Goal: Task Accomplishment & Management: Manage account settings

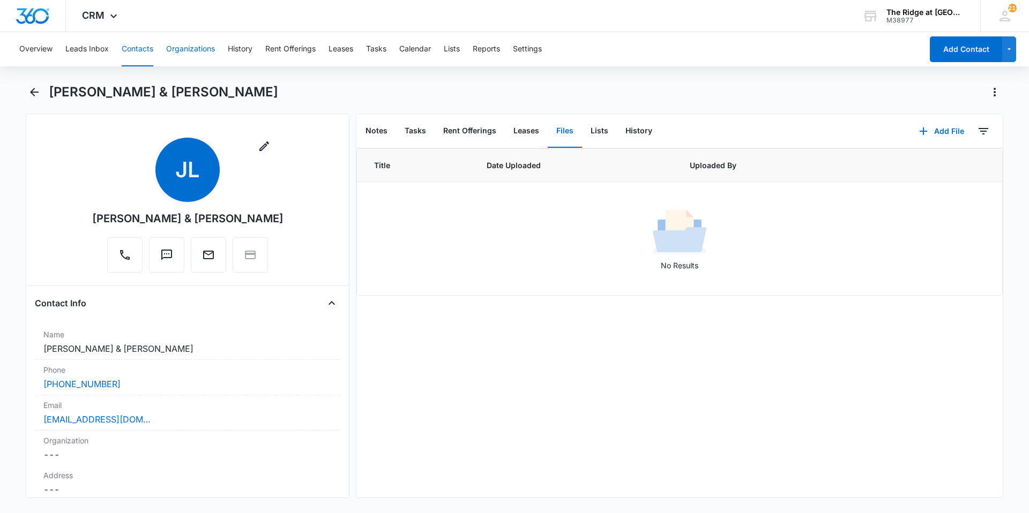
scroll to position [1421, 0]
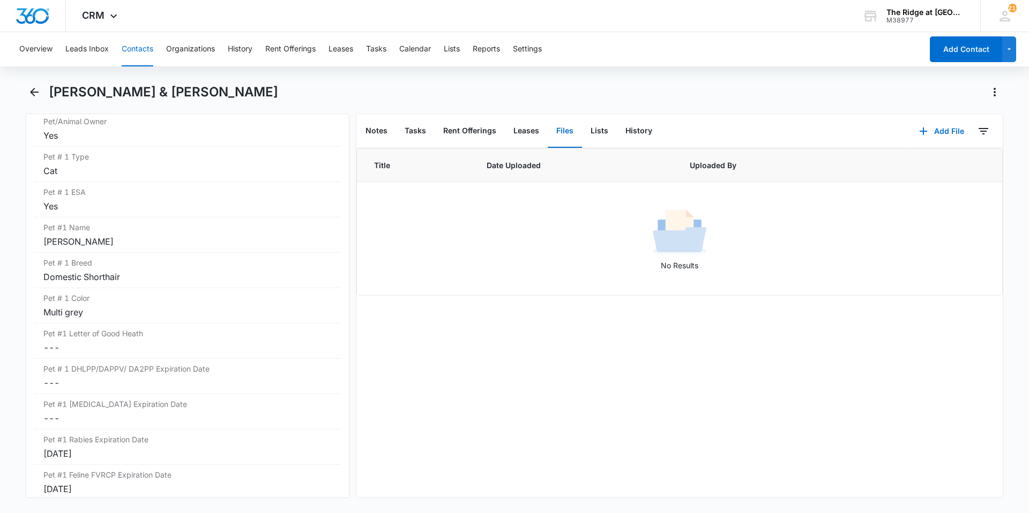
click at [130, 53] on button "Contacts" at bounding box center [138, 49] width 32 height 34
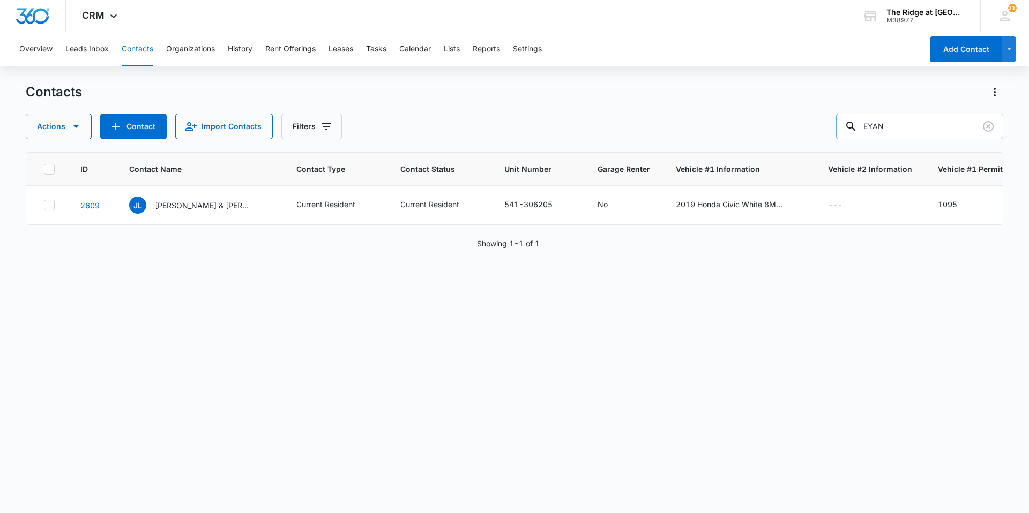
click at [918, 123] on input "EYAN" at bounding box center [919, 127] width 167 height 26
type input "crow"
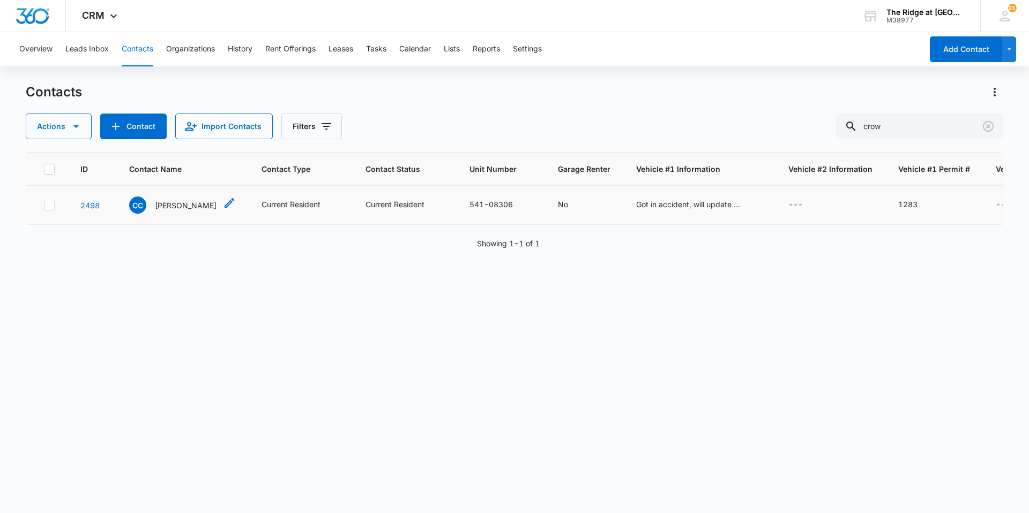
click at [201, 208] on p "[PERSON_NAME]" at bounding box center [186, 205] width 62 height 11
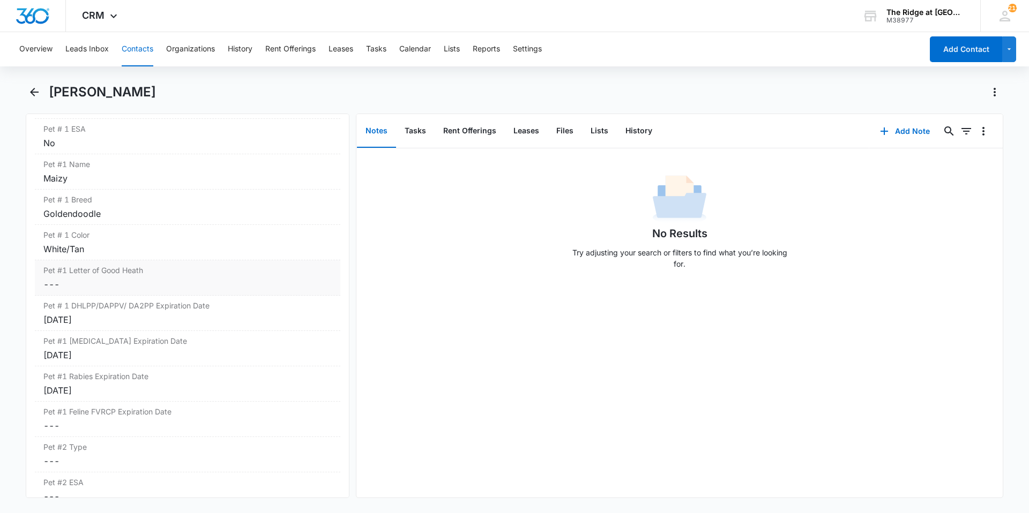
scroll to position [1474, 0]
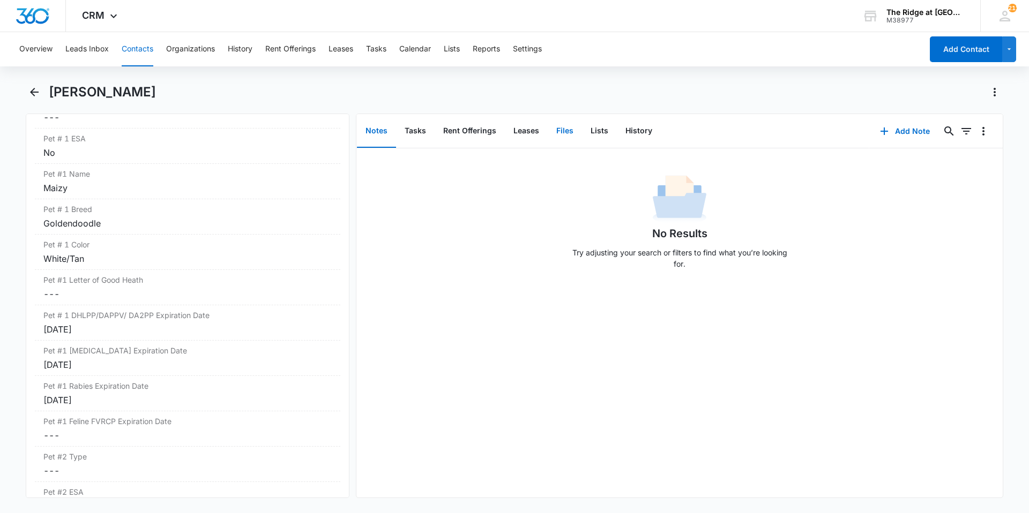
click at [550, 132] on button "Files" at bounding box center [564, 131] width 34 height 33
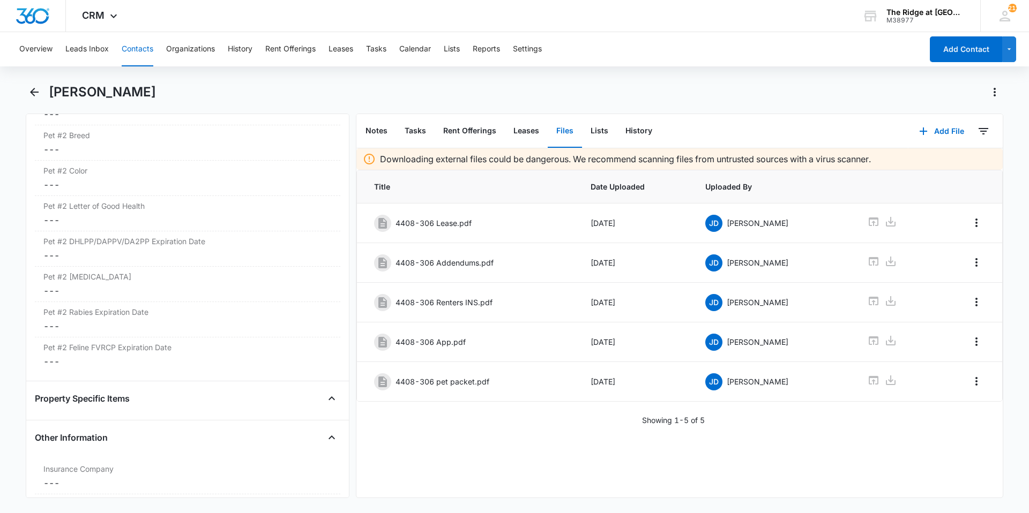
scroll to position [2064, 0]
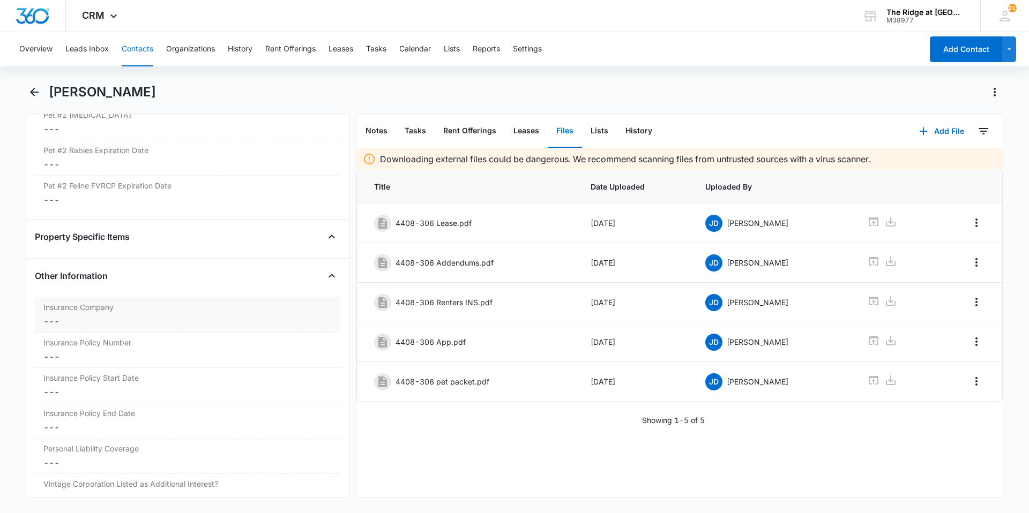
click at [112, 325] on dd "Cancel Save Changes ---" at bounding box center [187, 321] width 288 height 13
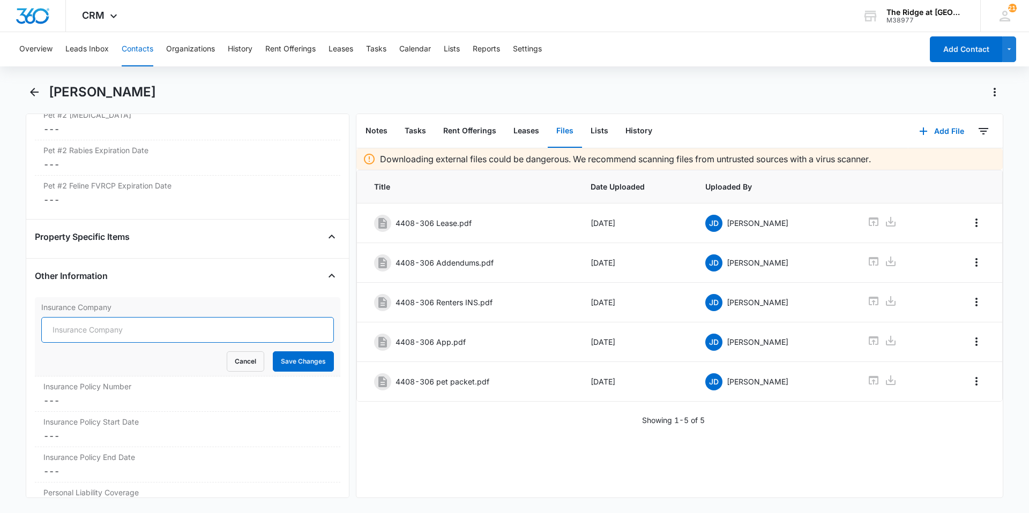
click at [115, 333] on input "Insurance Company" at bounding box center [187, 330] width 292 height 26
type input "Lemonade"
click at [273, 351] on button "Save Changes" at bounding box center [303, 361] width 61 height 20
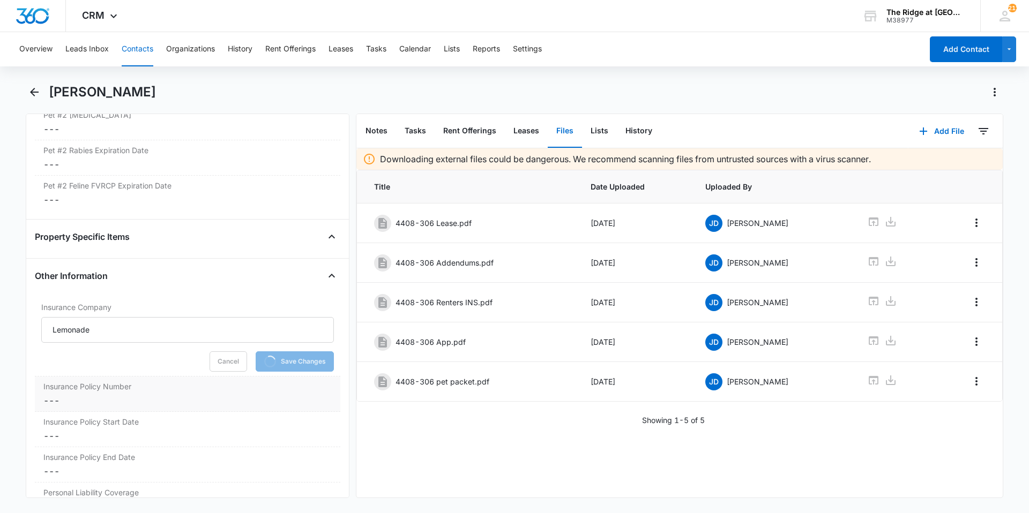
click at [91, 410] on div "Insurance Policy Number Cancel Save Changes ---" at bounding box center [187, 394] width 305 height 35
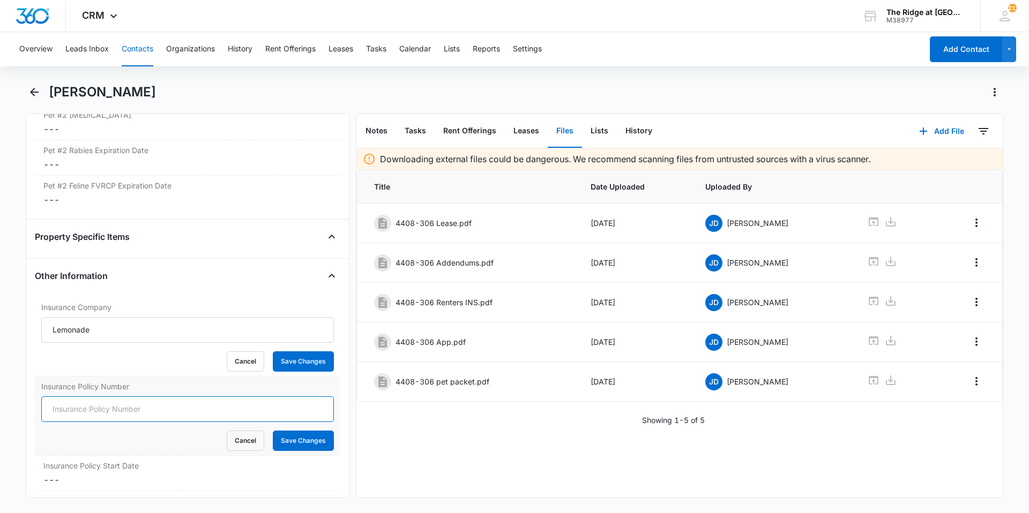
click at [87, 411] on input "Insurance Policy Number" at bounding box center [187, 409] width 292 height 26
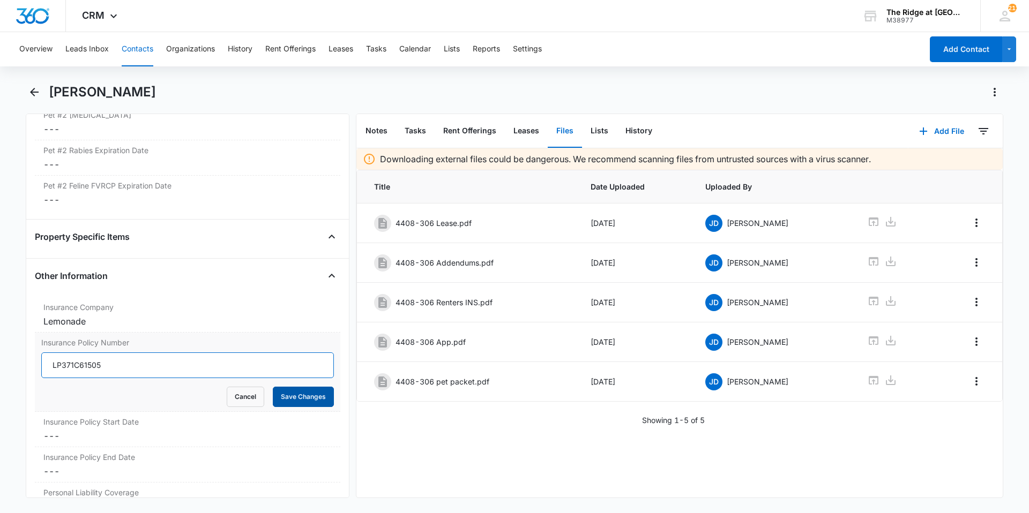
type input "LP371C61505"
click at [294, 393] on button "Save Changes" at bounding box center [303, 397] width 61 height 20
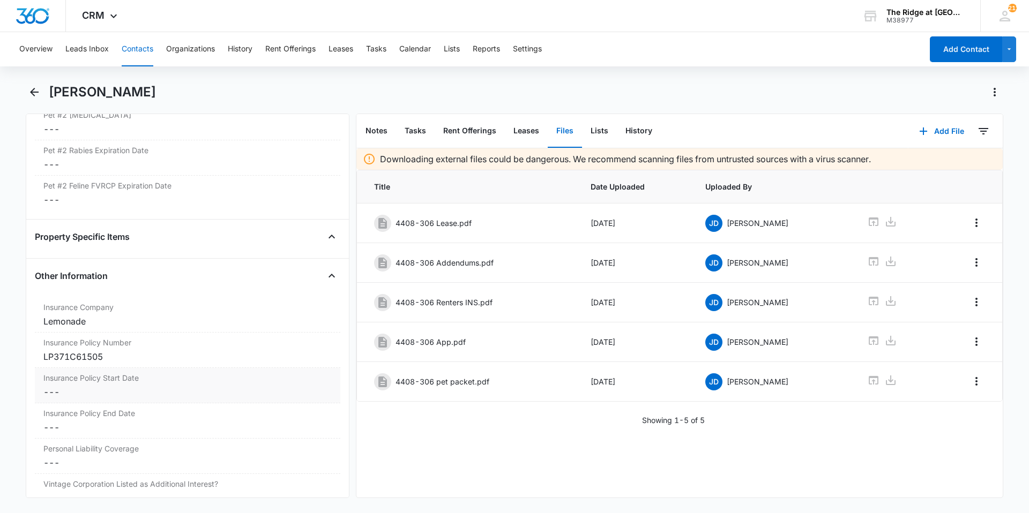
click at [101, 384] on div "Insurance Policy Start Date Cancel Save Changes ---" at bounding box center [187, 385] width 305 height 35
click at [91, 404] on input at bounding box center [87, 401] width 79 height 12
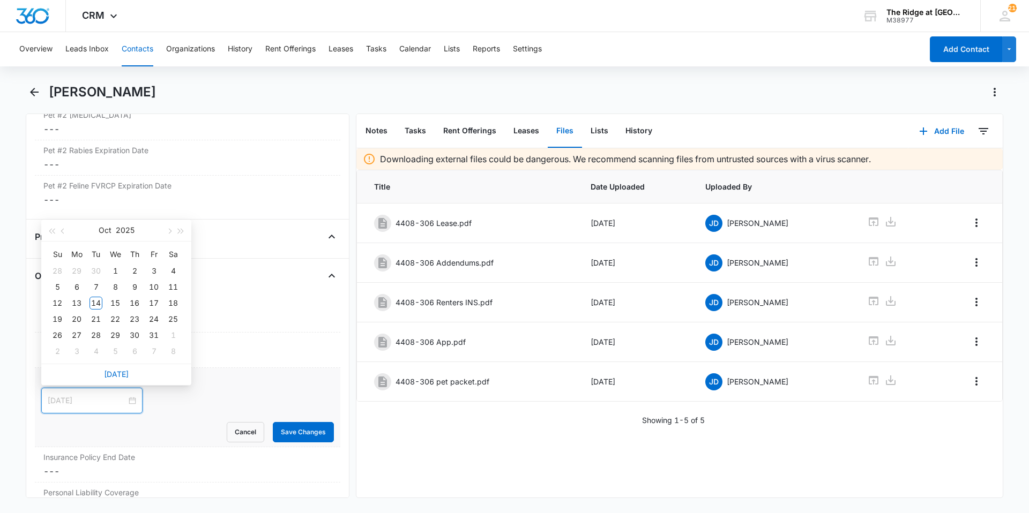
type input "[DATE]"
click at [67, 232] on button "button" at bounding box center [63, 230] width 12 height 21
type input "[DATE]"
click at [116, 334] on div "27" at bounding box center [115, 335] width 13 height 13
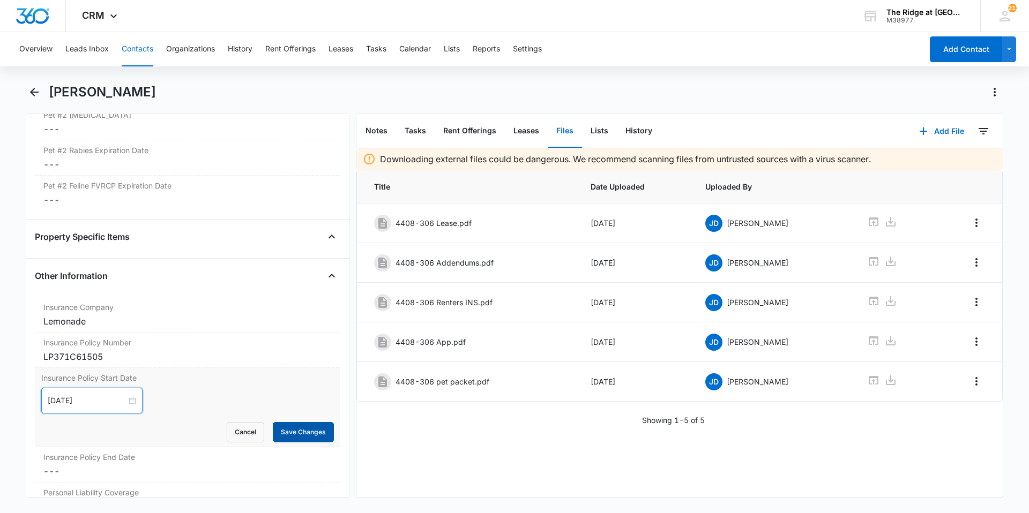
click at [284, 429] on button "Save Changes" at bounding box center [303, 432] width 61 height 20
click at [198, 466] on dd "Cancel Save Changes ---" at bounding box center [187, 471] width 288 height 13
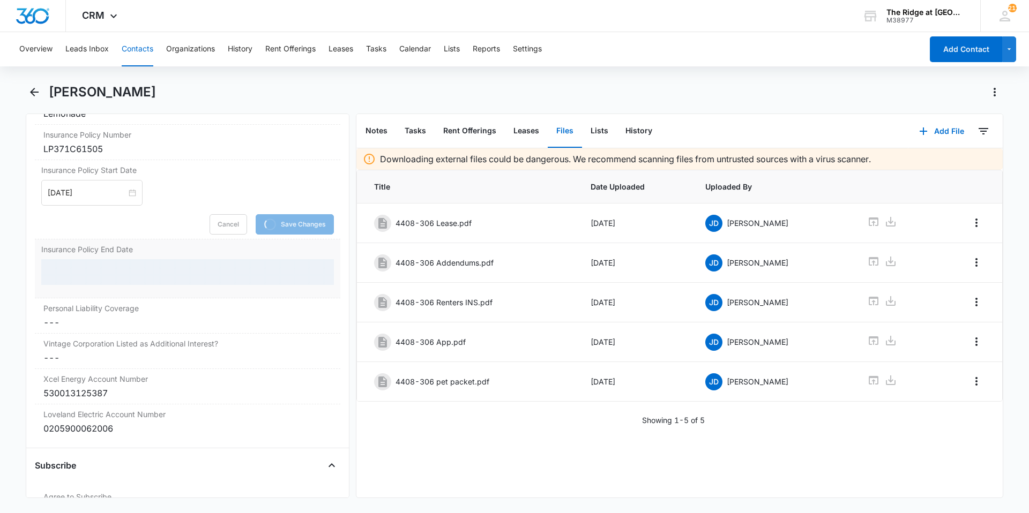
scroll to position [2278, 0]
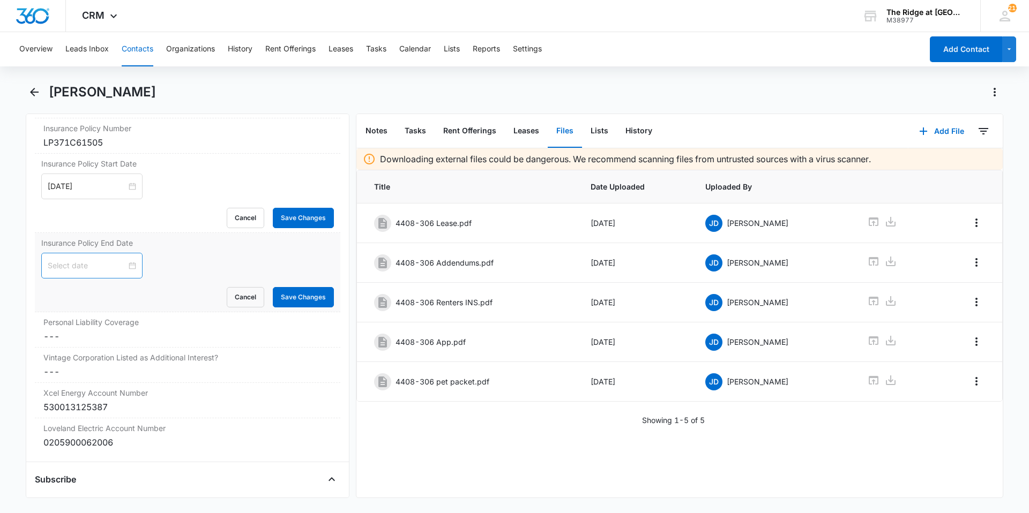
click at [126, 267] on div at bounding box center [92, 266] width 88 height 12
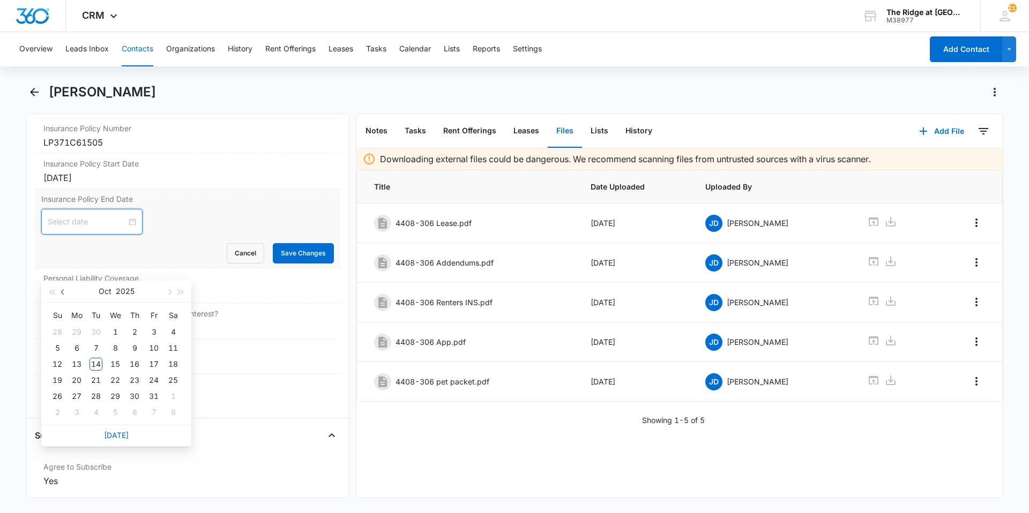
click at [62, 294] on span "button" at bounding box center [63, 292] width 5 height 5
click at [179, 294] on button "button" at bounding box center [181, 291] width 12 height 21
type input "[DATE]"
click at [138, 395] on div "27" at bounding box center [134, 396] width 13 height 13
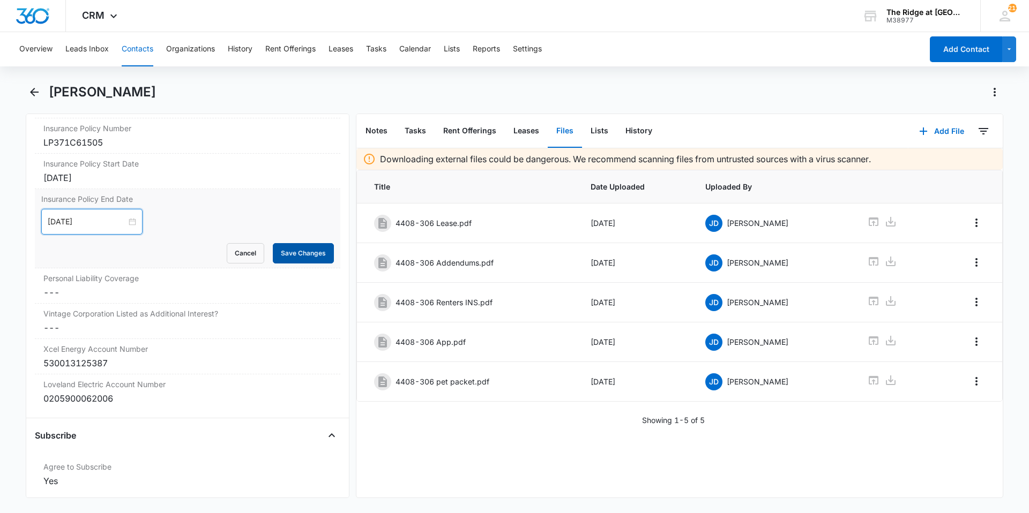
click at [295, 251] on button "Save Changes" at bounding box center [303, 253] width 61 height 20
click at [181, 297] on dd "Cancel Save Changes ---" at bounding box center [187, 292] width 288 height 13
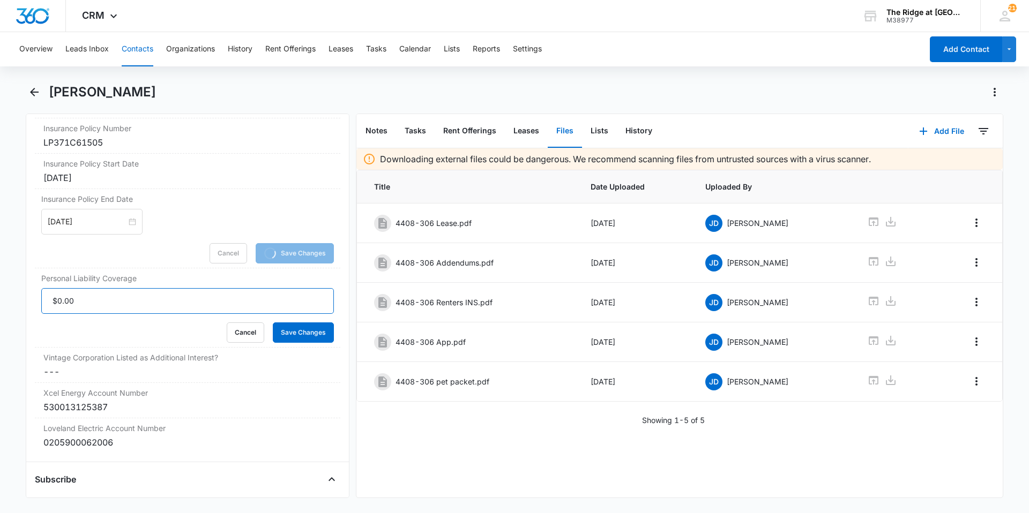
click at [137, 306] on input "Personal Liability Coverage" at bounding box center [187, 301] width 292 height 26
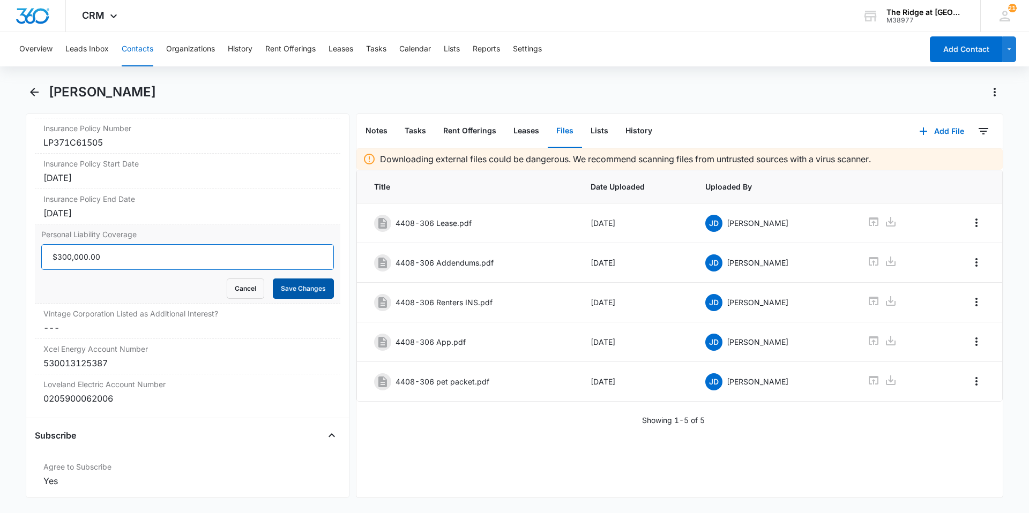
type input "$300,000.00"
click at [278, 291] on button "Save Changes" at bounding box center [303, 289] width 61 height 20
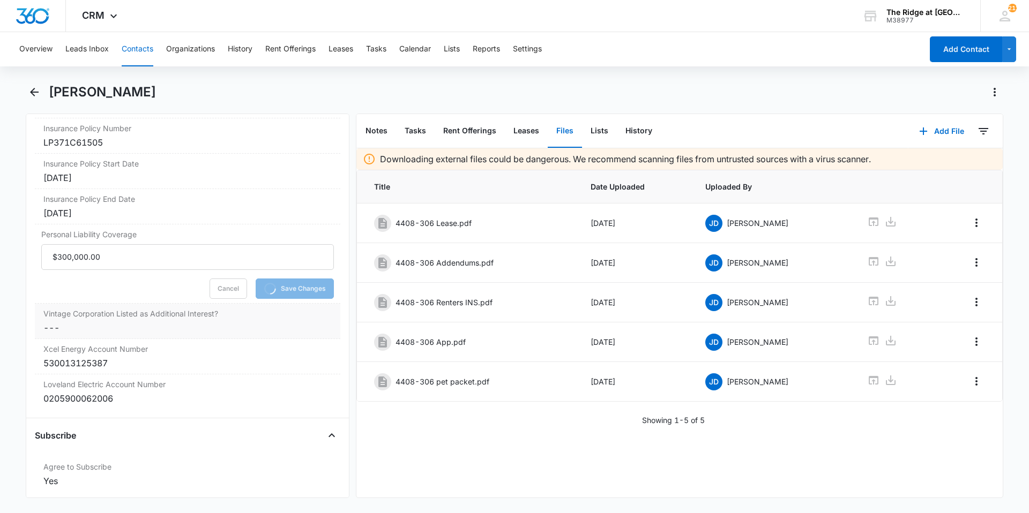
drag, startPoint x: 252, startPoint y: 312, endPoint x: 233, endPoint y: 323, distance: 22.3
click at [252, 312] on label "Vintage Corporation Listed as Additional Interest?" at bounding box center [187, 313] width 288 height 11
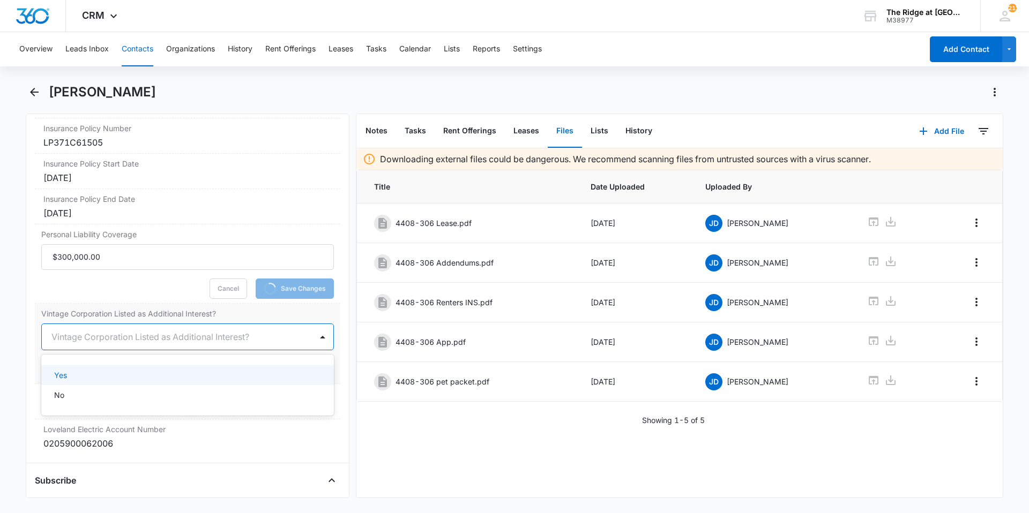
click at [80, 339] on div at bounding box center [174, 336] width 246 height 15
click at [74, 371] on div "Yes" at bounding box center [186, 375] width 265 height 11
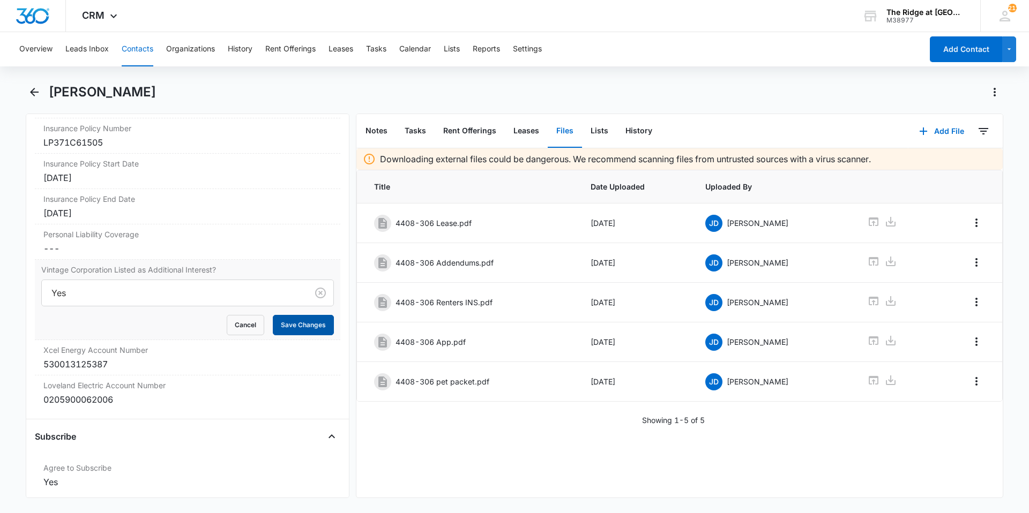
click at [289, 371] on div "Xcel Energy Account Number Cancel Save Changes 530013125387" at bounding box center [187, 357] width 305 height 35
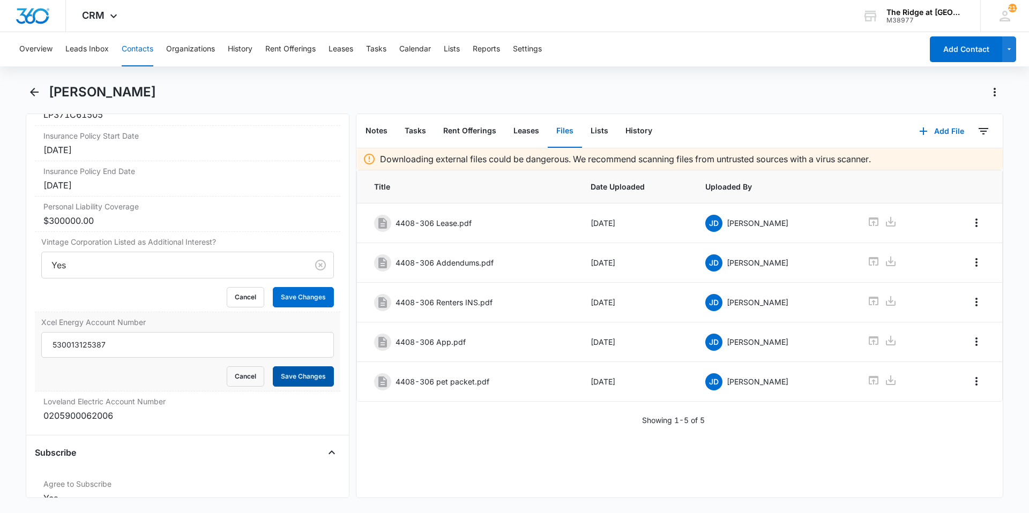
scroll to position [2313, 0]
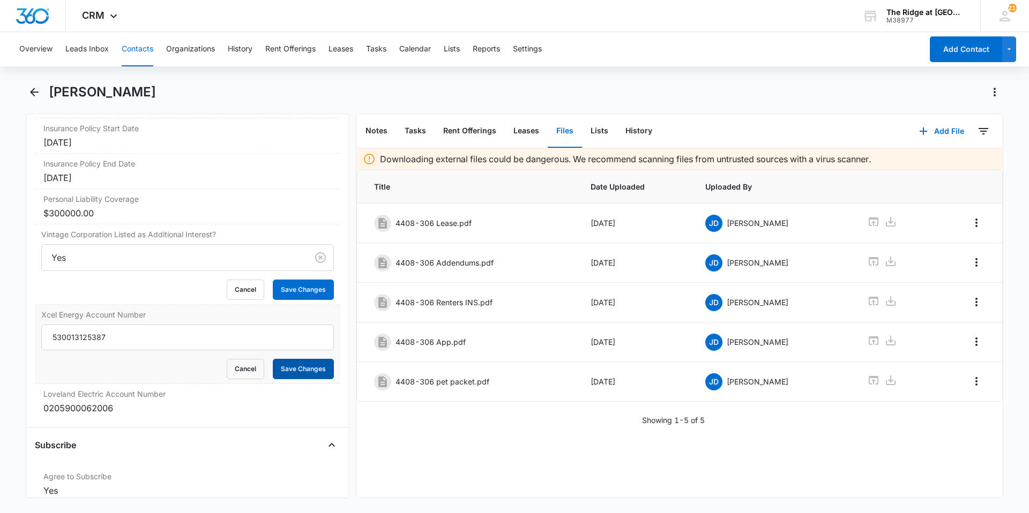
click at [273, 371] on button "Save Changes" at bounding box center [303, 369] width 61 height 20
click at [286, 291] on button "Save Changes" at bounding box center [303, 290] width 61 height 20
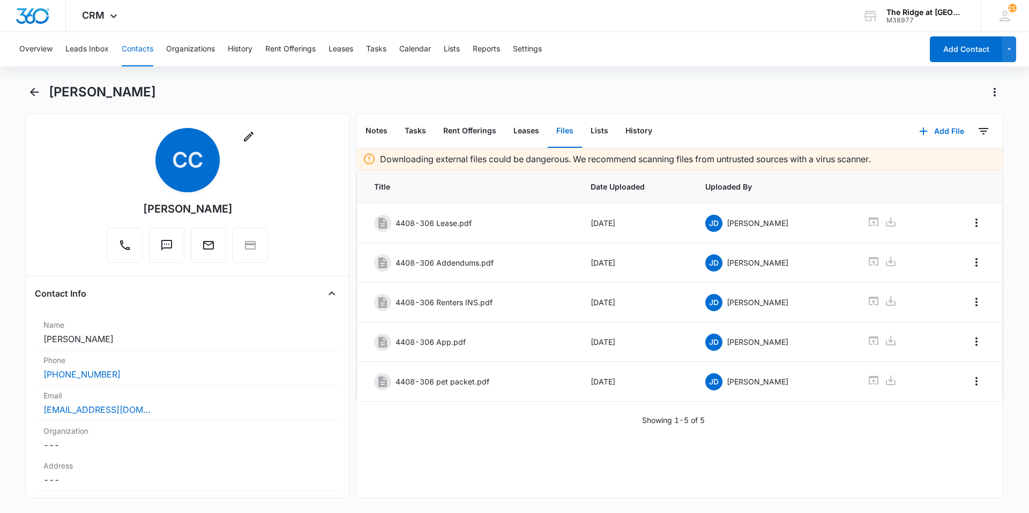
scroll to position [0, 0]
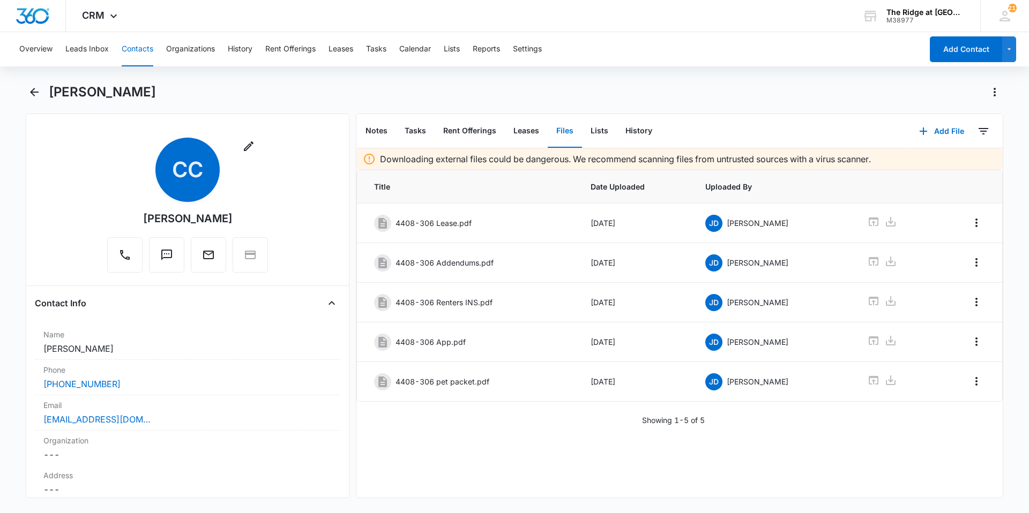
click at [140, 55] on button "Contacts" at bounding box center [138, 49] width 32 height 34
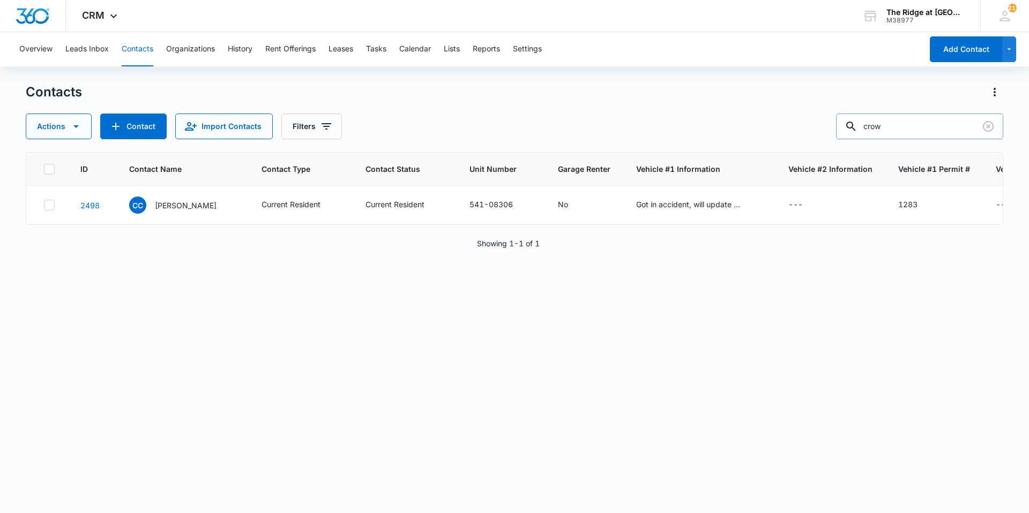
click at [906, 133] on input "crow" at bounding box center [919, 127] width 167 height 26
type input "[PERSON_NAME]"
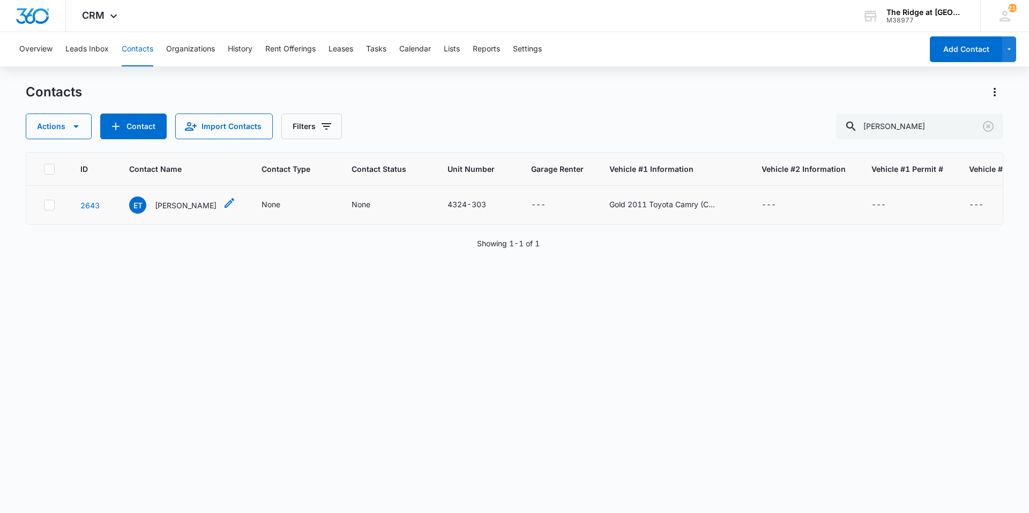
click at [200, 204] on p "[PERSON_NAME]" at bounding box center [186, 205] width 62 height 11
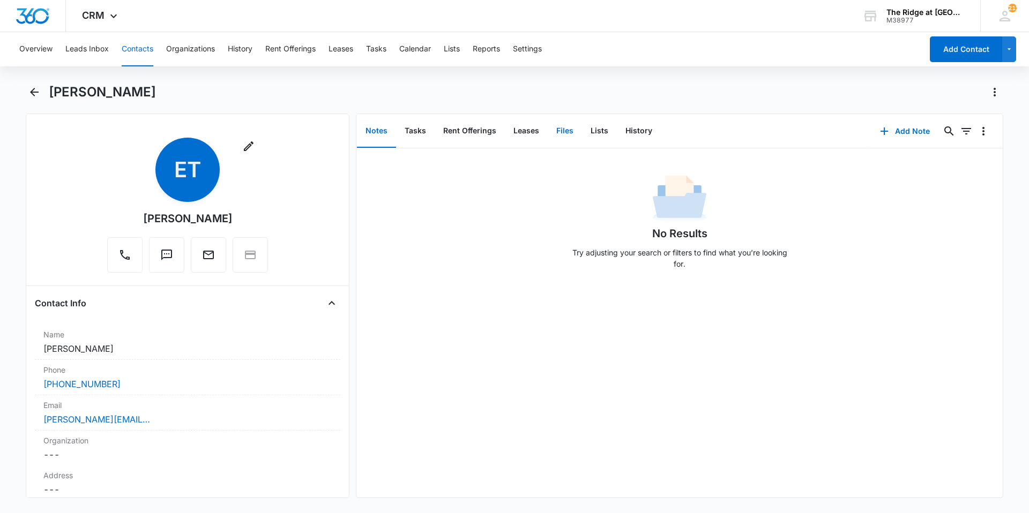
click at [565, 138] on button "Files" at bounding box center [564, 131] width 34 height 33
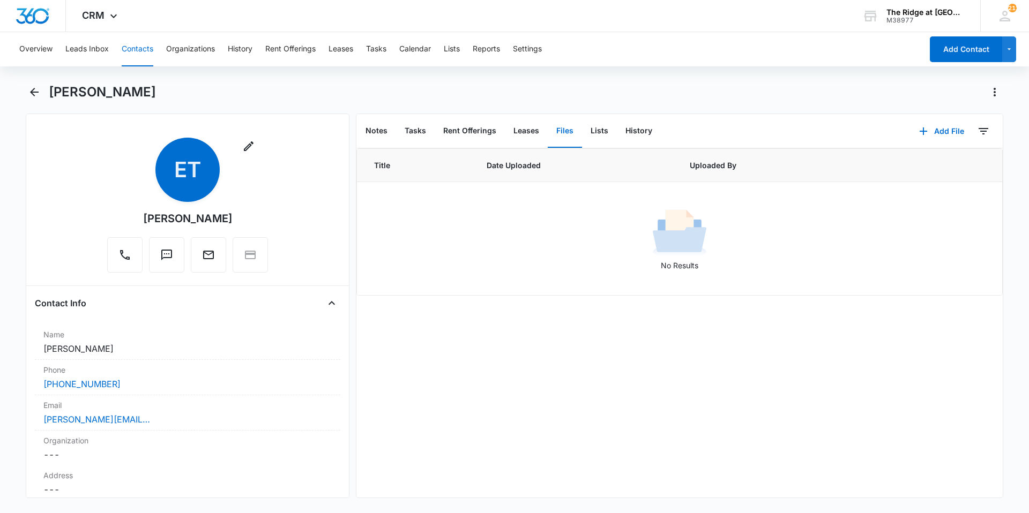
click at [128, 49] on button "Contacts" at bounding box center [138, 49] width 32 height 34
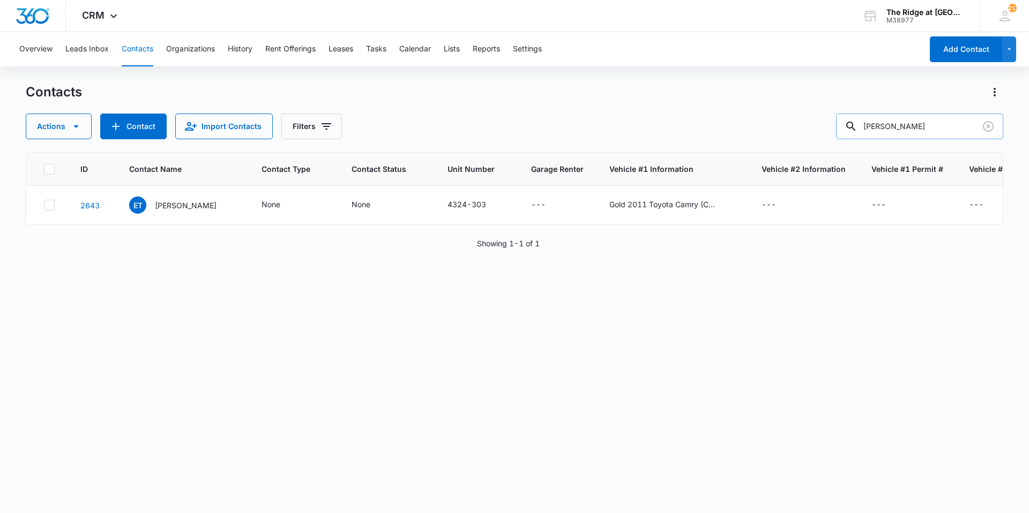
click at [887, 125] on input "[PERSON_NAME]" at bounding box center [919, 127] width 167 height 26
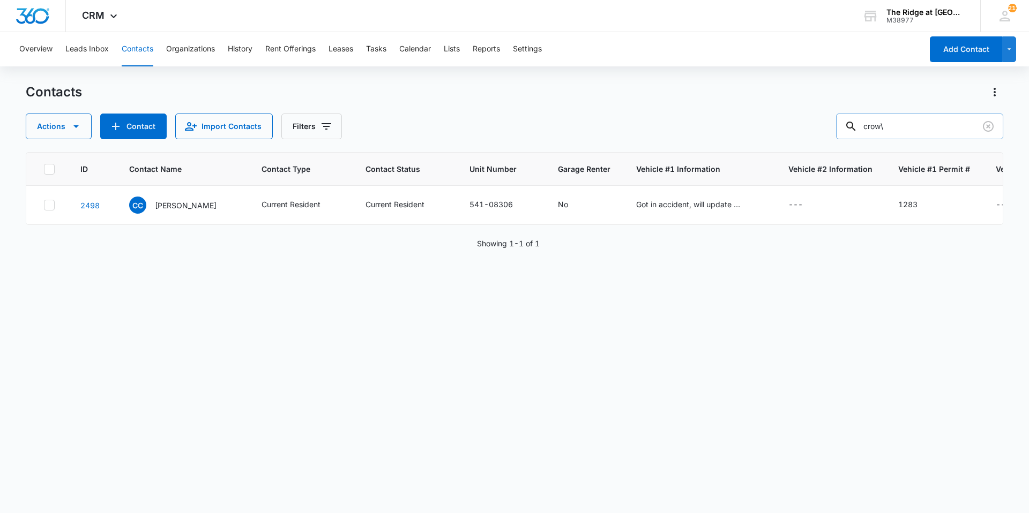
type input "crow"
click at [184, 206] on p "[PERSON_NAME]" at bounding box center [186, 205] width 62 height 11
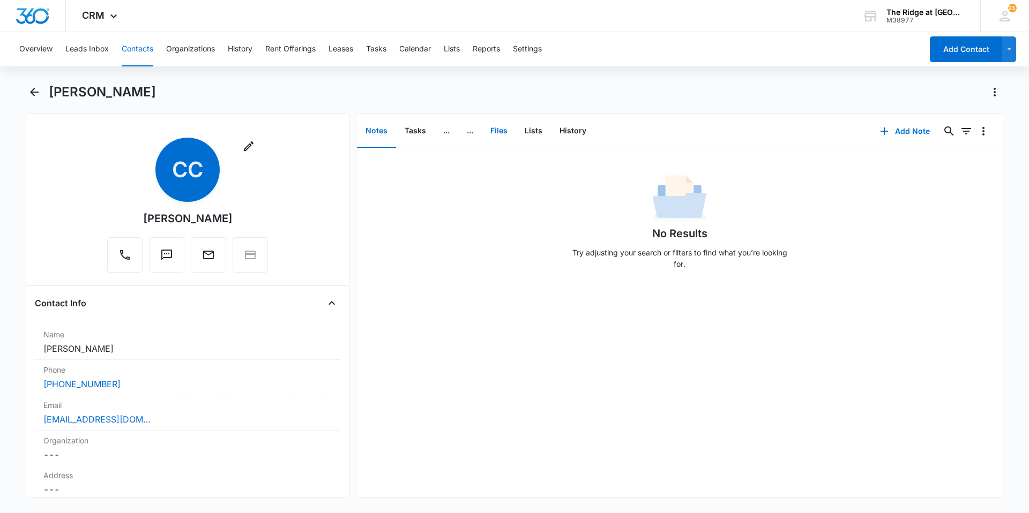
click at [509, 132] on button "Files" at bounding box center [499, 131] width 34 height 33
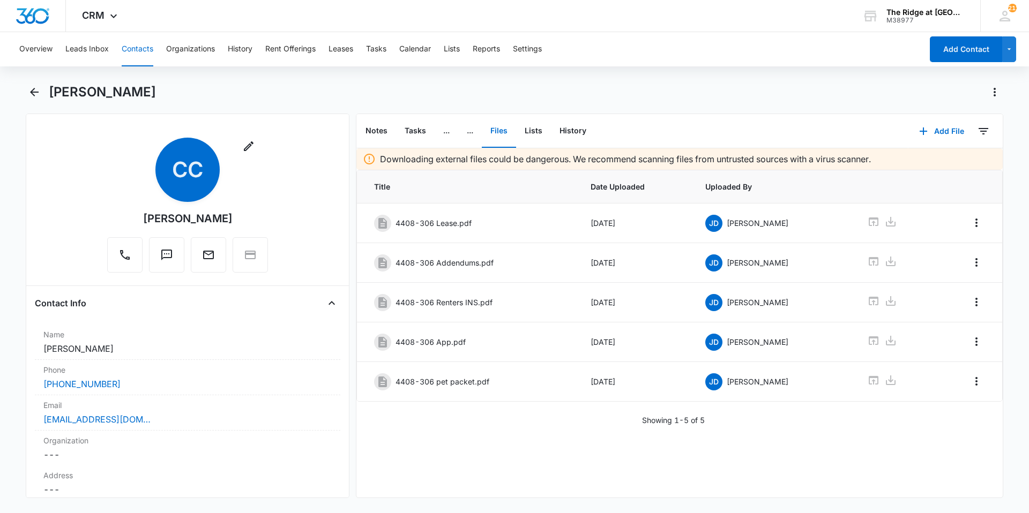
click at [145, 57] on button "Contacts" at bounding box center [138, 49] width 32 height 34
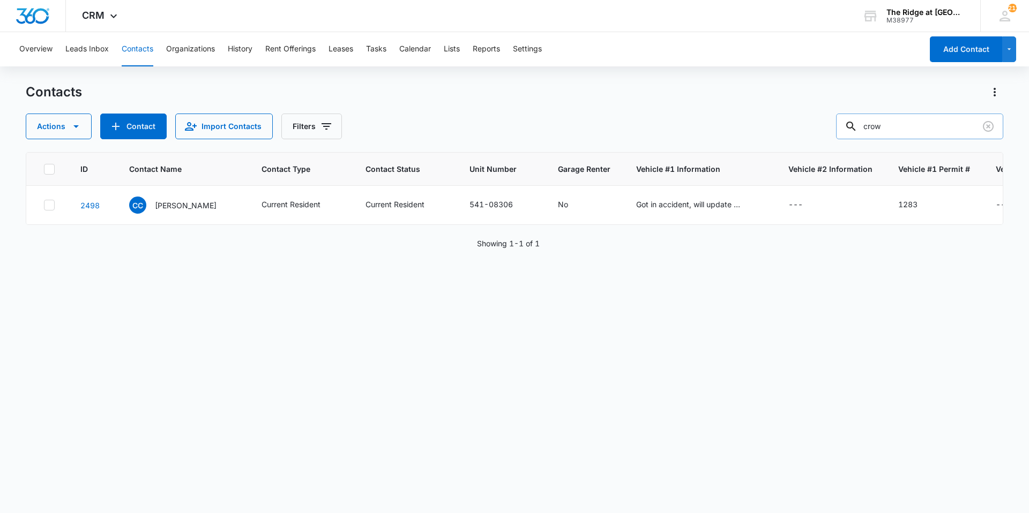
click at [887, 136] on input "crow" at bounding box center [919, 127] width 167 height 26
type input "306201"
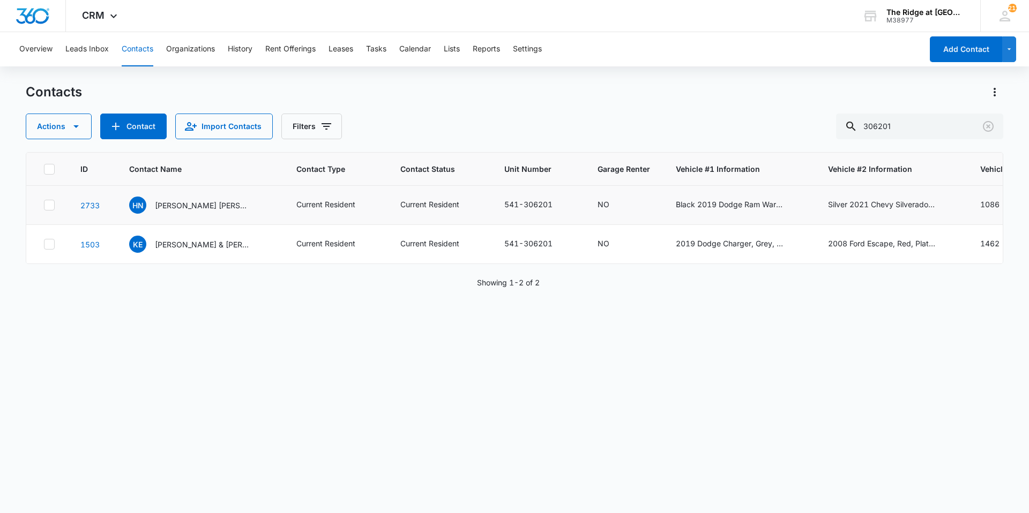
click at [194, 216] on td "[PERSON_NAME] [PERSON_NAME] & [PERSON_NAME]" at bounding box center [199, 205] width 167 height 39
click at [196, 212] on div "[PERSON_NAME] [PERSON_NAME] & [PERSON_NAME]" at bounding box center [190, 205] width 122 height 17
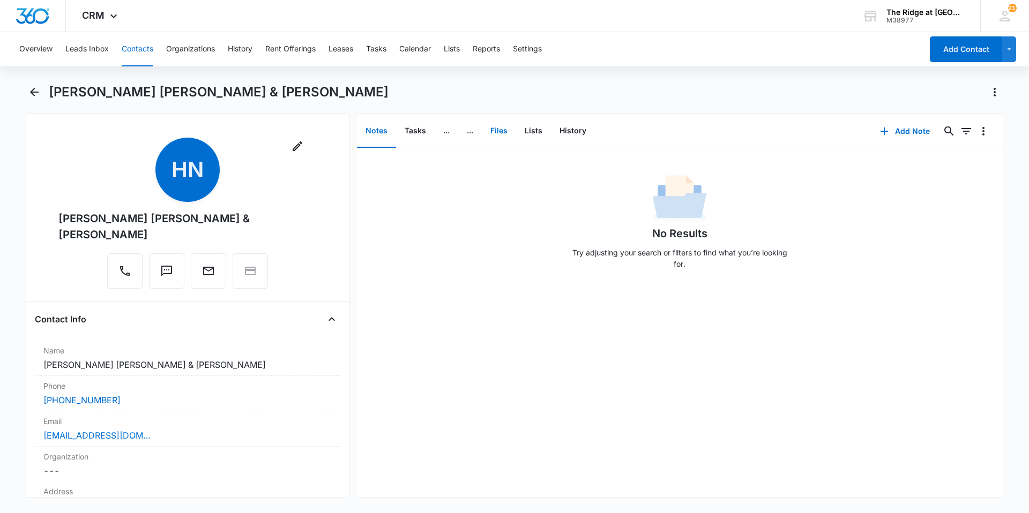
click at [505, 139] on button "Files" at bounding box center [499, 131] width 34 height 33
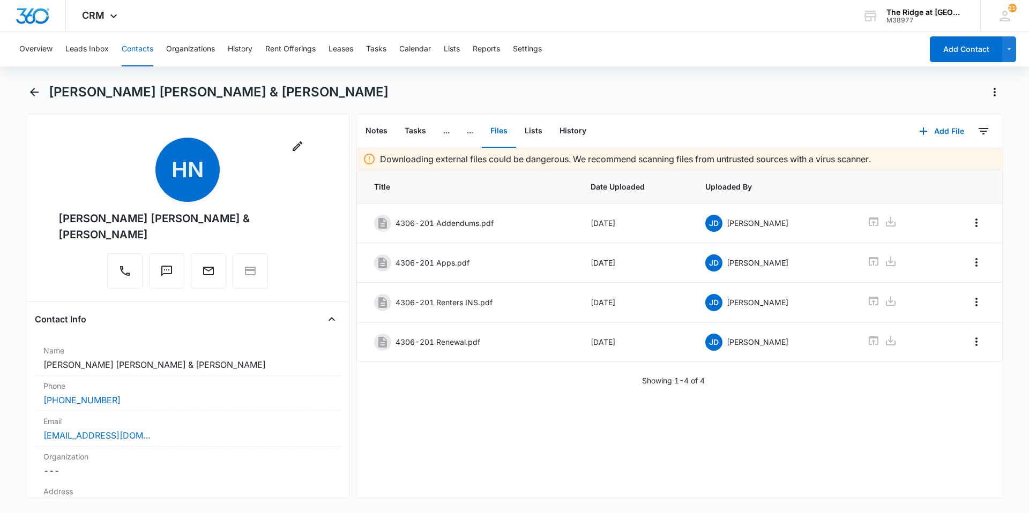
click at [137, 64] on button "Contacts" at bounding box center [138, 49] width 32 height 34
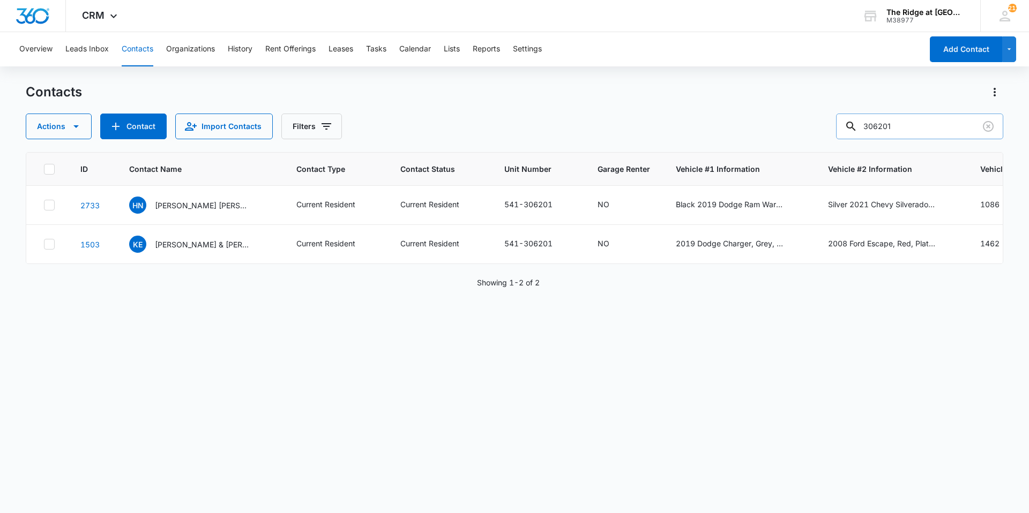
click at [937, 134] on input "306201" at bounding box center [919, 127] width 167 height 26
type input "306202"
click at [159, 207] on p "[PERSON_NAME]" at bounding box center [186, 205] width 62 height 11
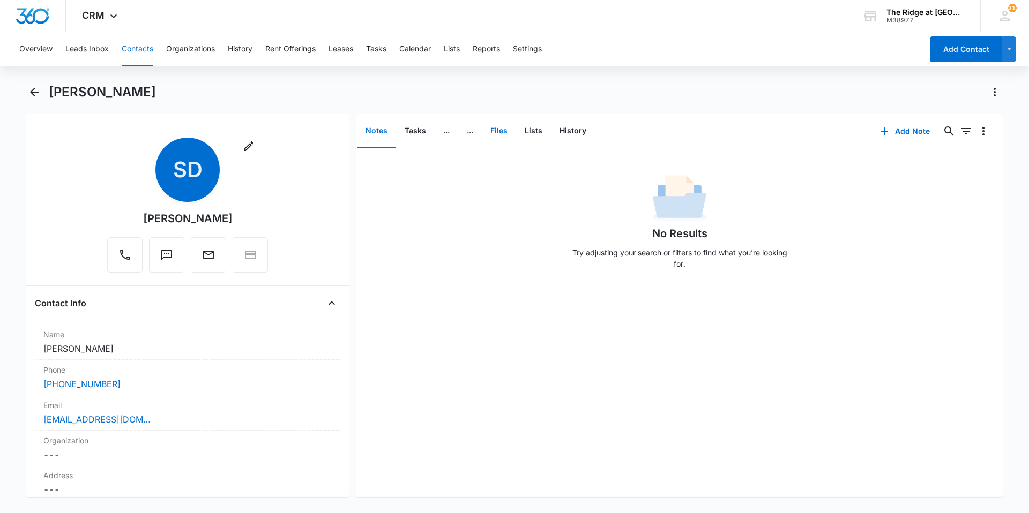
click at [498, 130] on button "Files" at bounding box center [499, 131] width 34 height 33
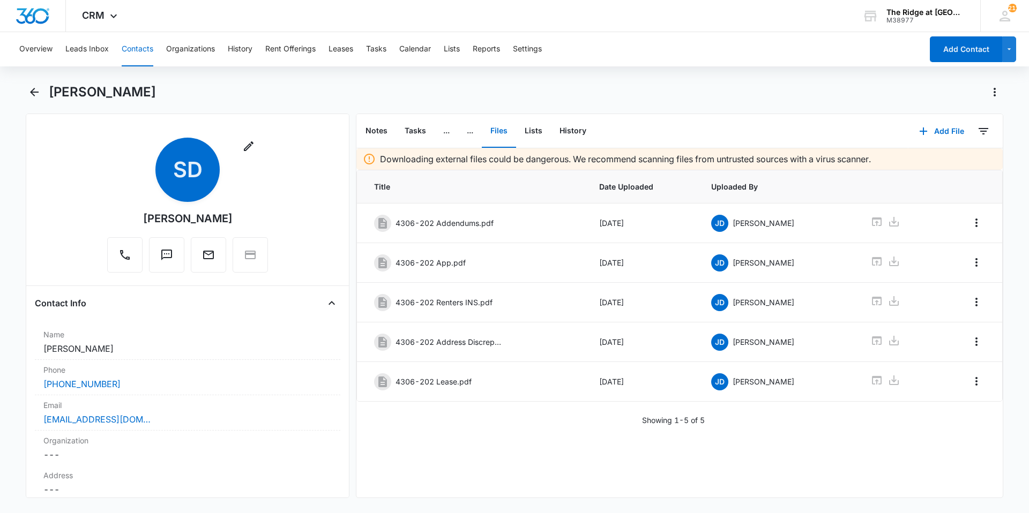
click at [139, 54] on button "Contacts" at bounding box center [138, 49] width 32 height 34
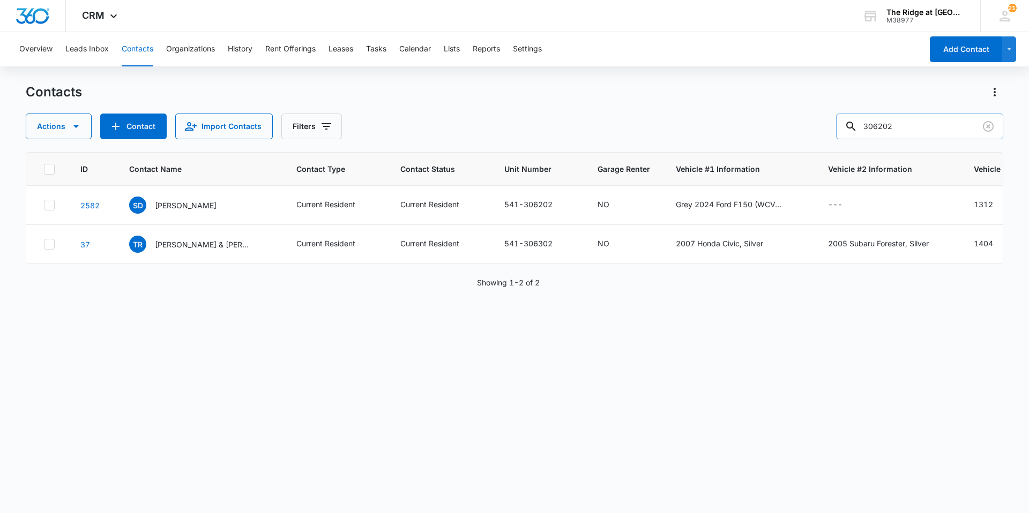
click at [907, 123] on input "306202" at bounding box center [919, 127] width 167 height 26
type input "54201"
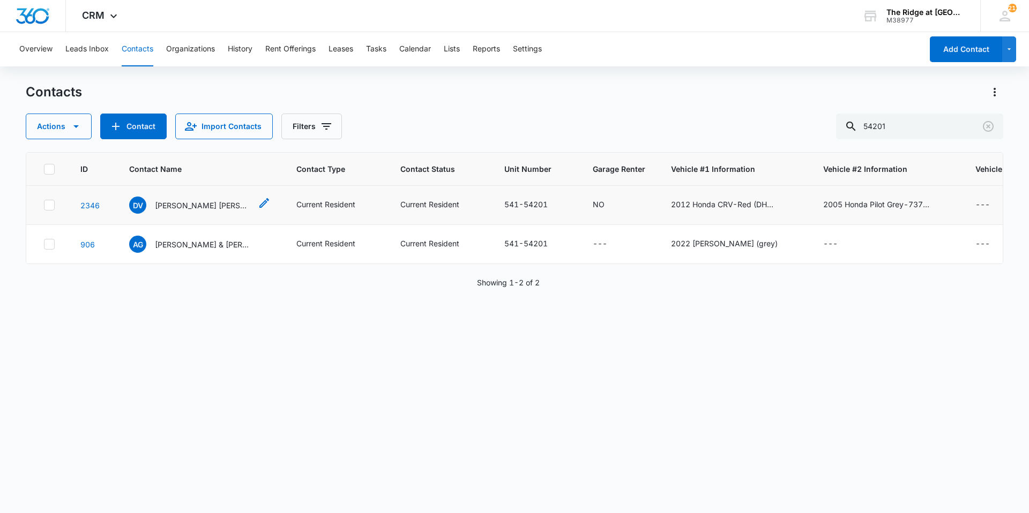
click at [186, 207] on p "[PERSON_NAME] [PERSON_NAME] Sablon [PERSON_NAME] [PERSON_NAME] & [PERSON_NAME]" at bounding box center [203, 205] width 96 height 11
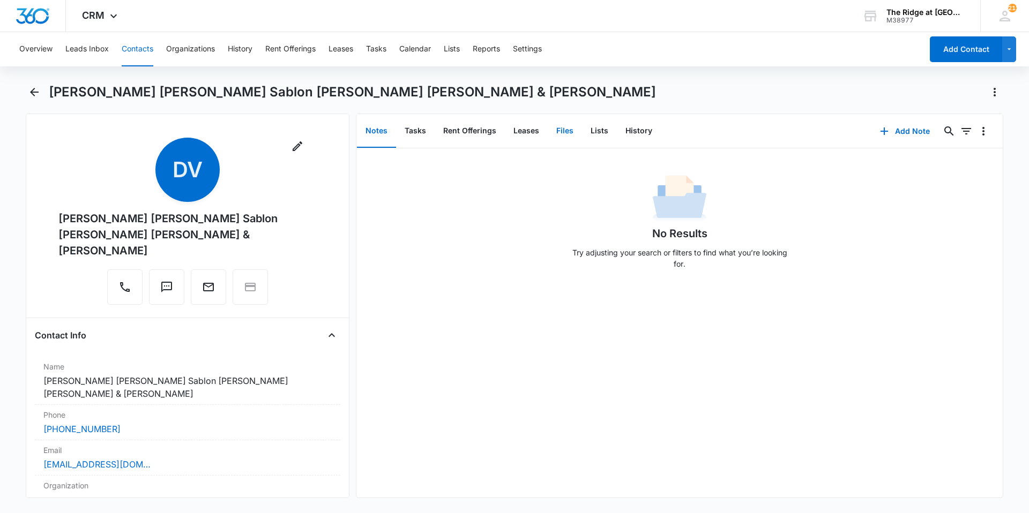
click at [573, 127] on button "Files" at bounding box center [564, 131] width 34 height 33
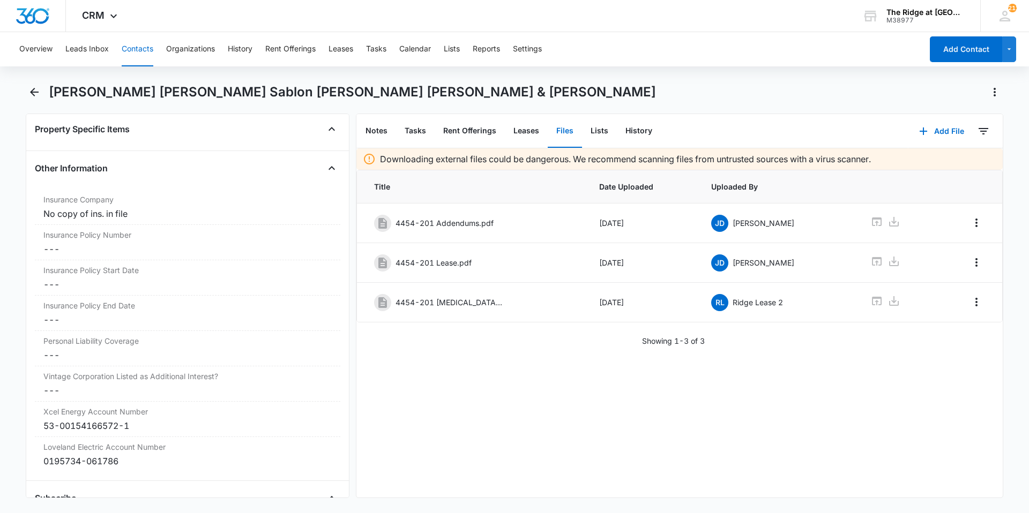
scroll to position [2250, 0]
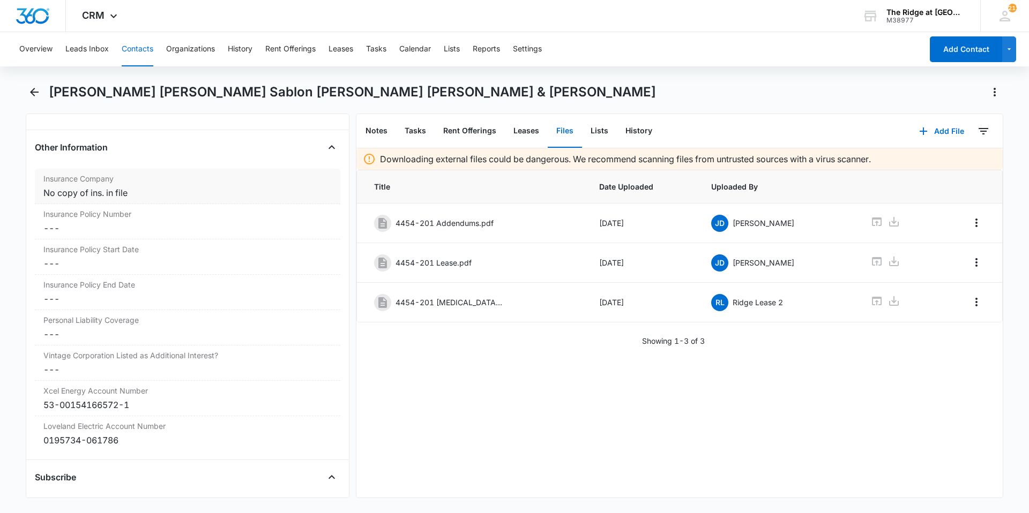
click at [139, 186] on div "No copy of ins. in file" at bounding box center [187, 192] width 288 height 13
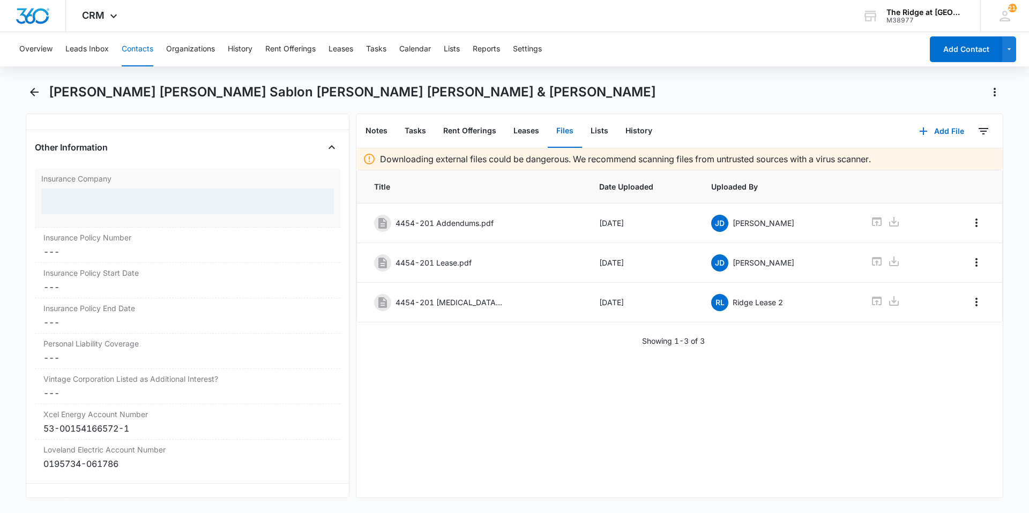
click at [139, 189] on div at bounding box center [187, 202] width 292 height 26
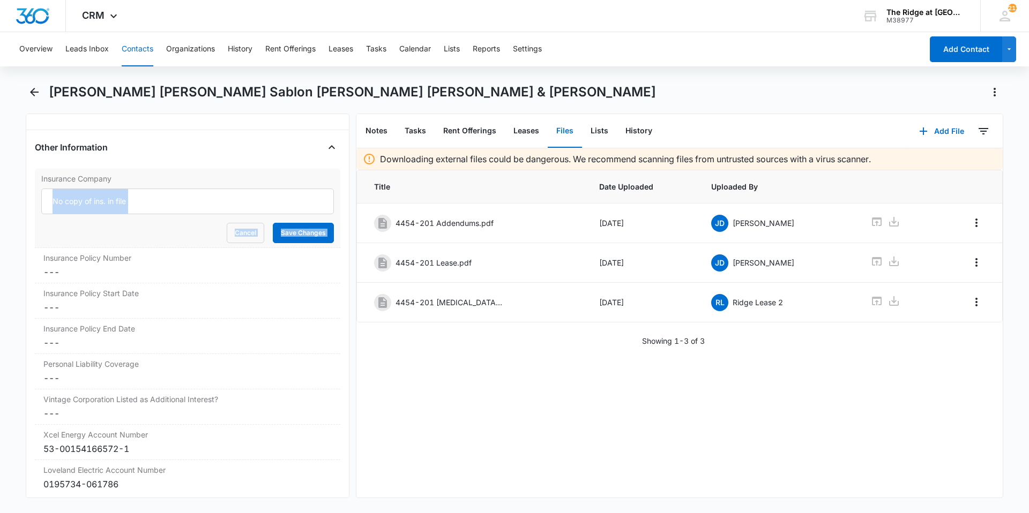
click at [142, 189] on input "No copy of ins. in file" at bounding box center [187, 202] width 292 height 26
type input "State Farm"
click at [273, 223] on button "Save Changes" at bounding box center [303, 233] width 61 height 20
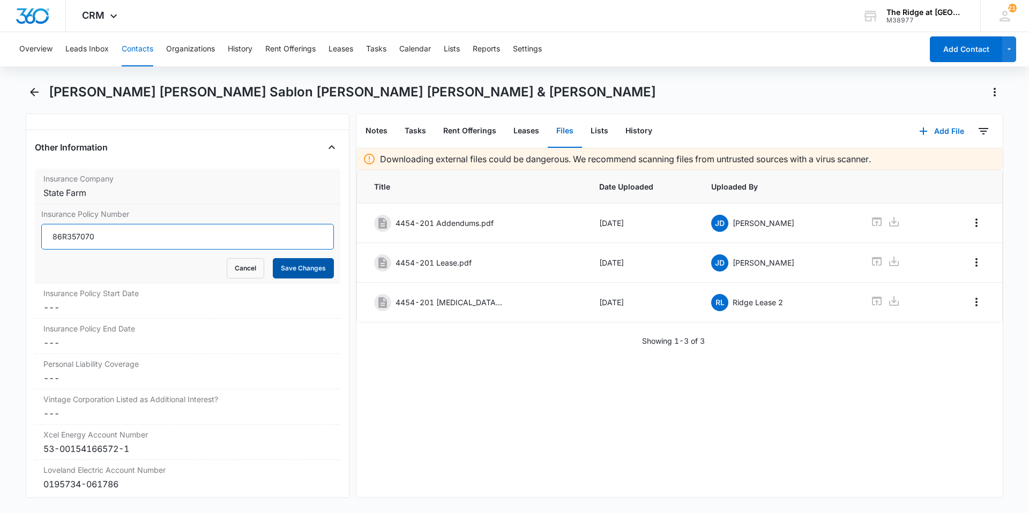
type input "86R357070"
click at [280, 258] on button "Save Changes" at bounding box center [303, 268] width 61 height 20
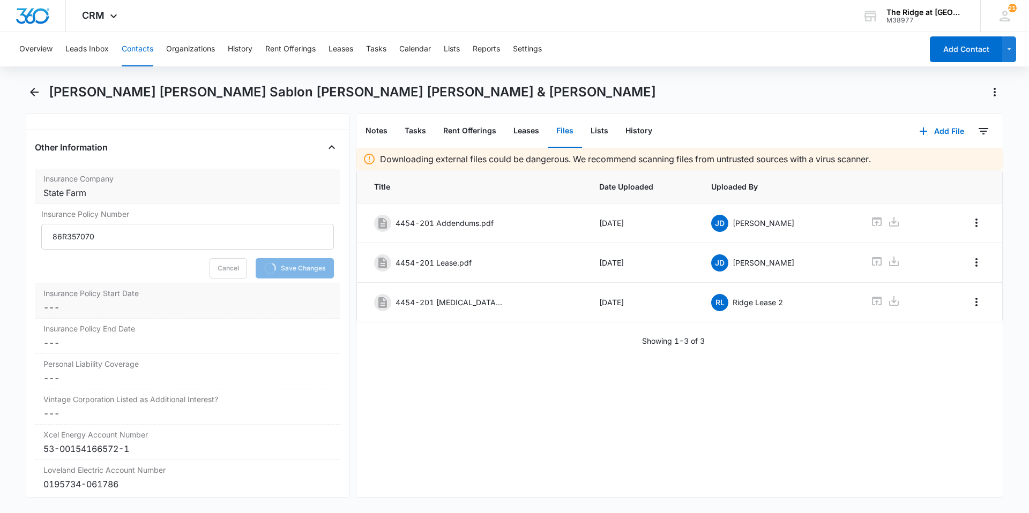
click at [248, 288] on label "Insurance Policy Start Date" at bounding box center [187, 293] width 288 height 11
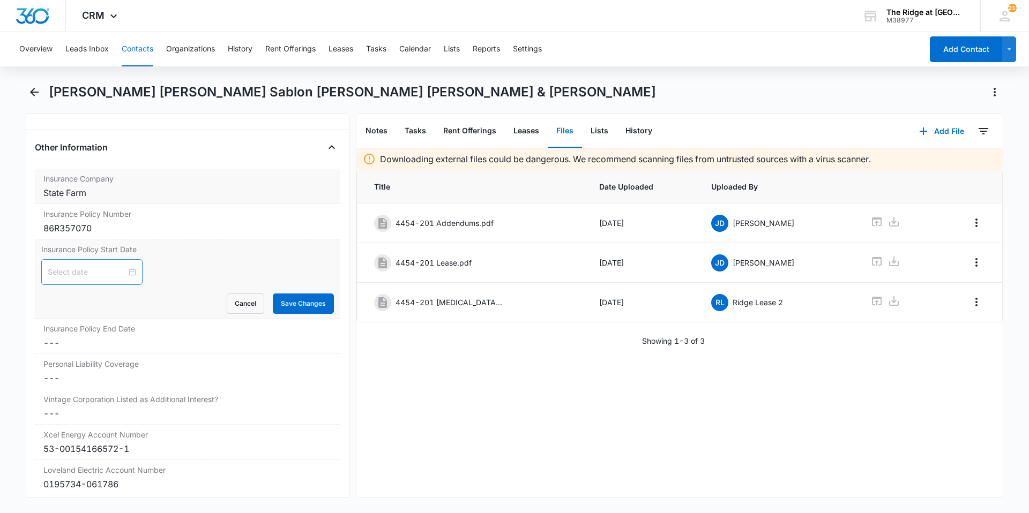
click at [124, 266] on div at bounding box center [92, 272] width 88 height 12
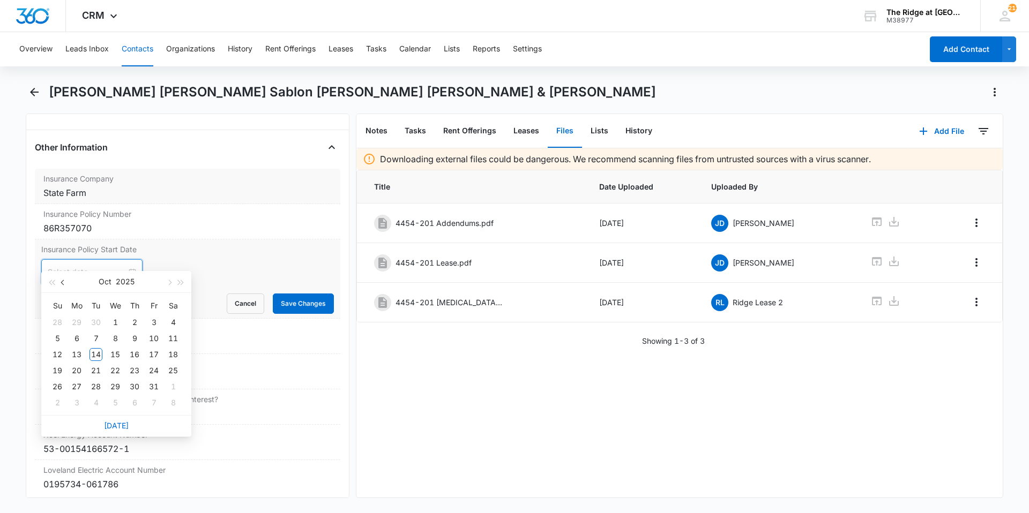
click at [63, 286] on button "button" at bounding box center [63, 281] width 12 height 21
type input "[DATE]"
click at [63, 280] on span "button" at bounding box center [63, 282] width 5 height 5
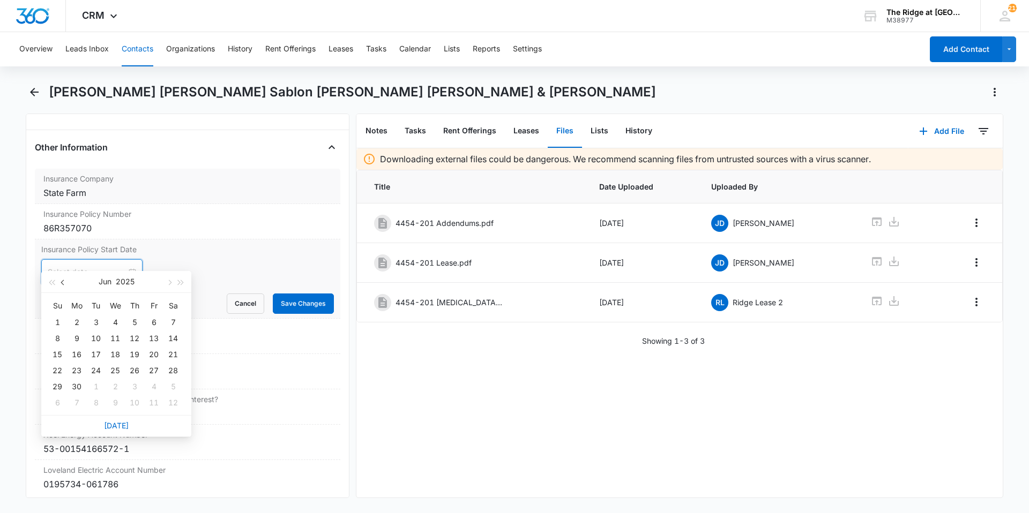
click at [63, 280] on span "button" at bounding box center [63, 282] width 5 height 5
click at [170, 287] on button "button" at bounding box center [169, 281] width 12 height 21
type input "[DATE]"
click at [92, 368] on div "24" at bounding box center [95, 370] width 13 height 13
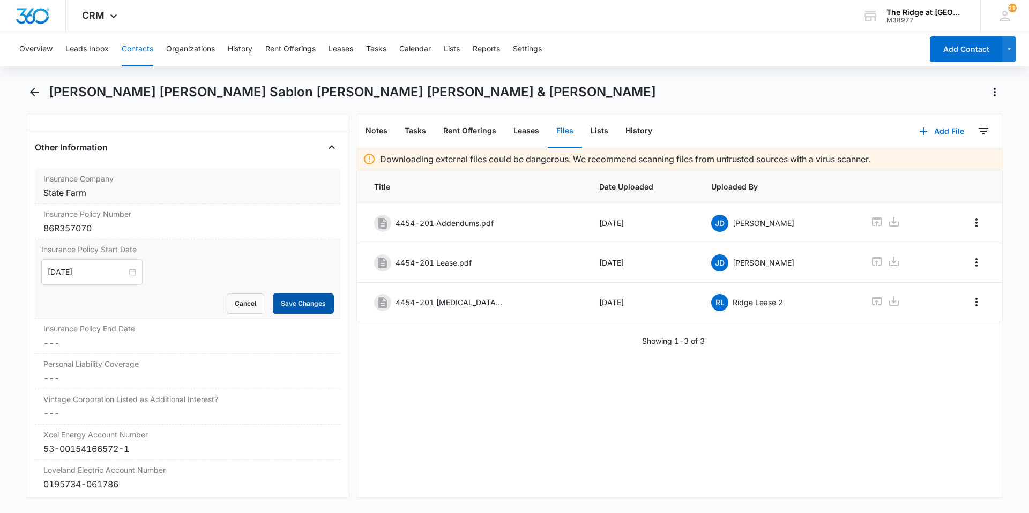
click at [273, 294] on button "Save Changes" at bounding box center [303, 304] width 61 height 20
click at [228, 323] on label "Insurance Policy End Date" at bounding box center [187, 328] width 288 height 11
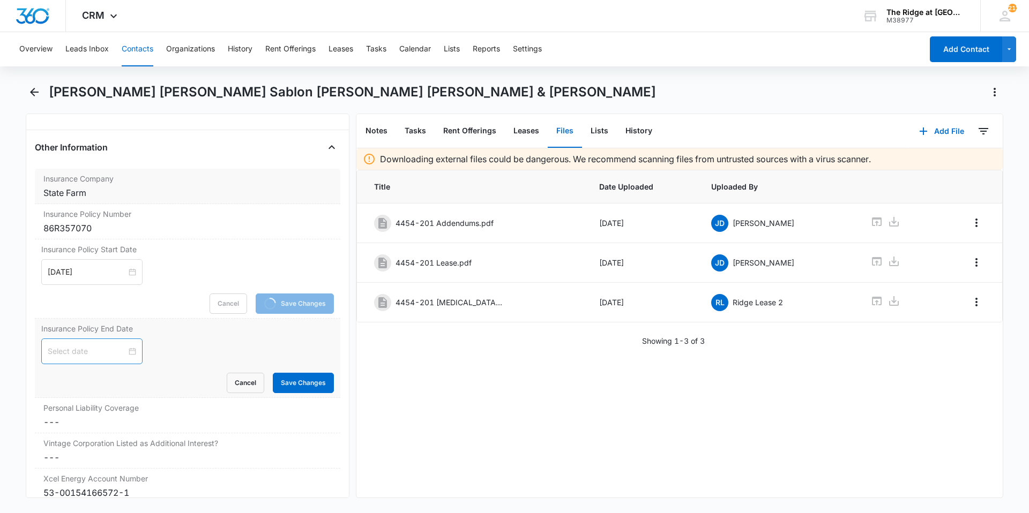
click at [127, 346] on div at bounding box center [92, 352] width 88 height 12
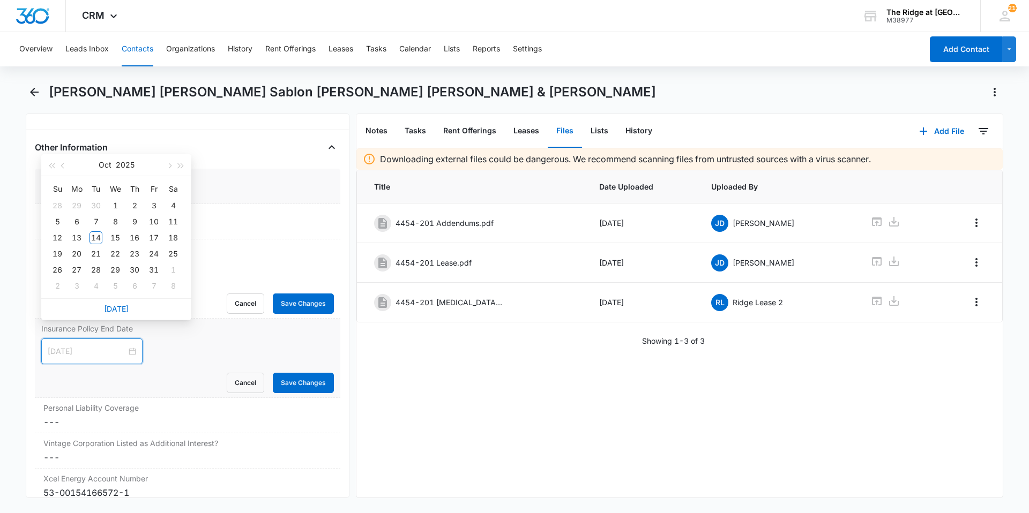
type input "[DATE]"
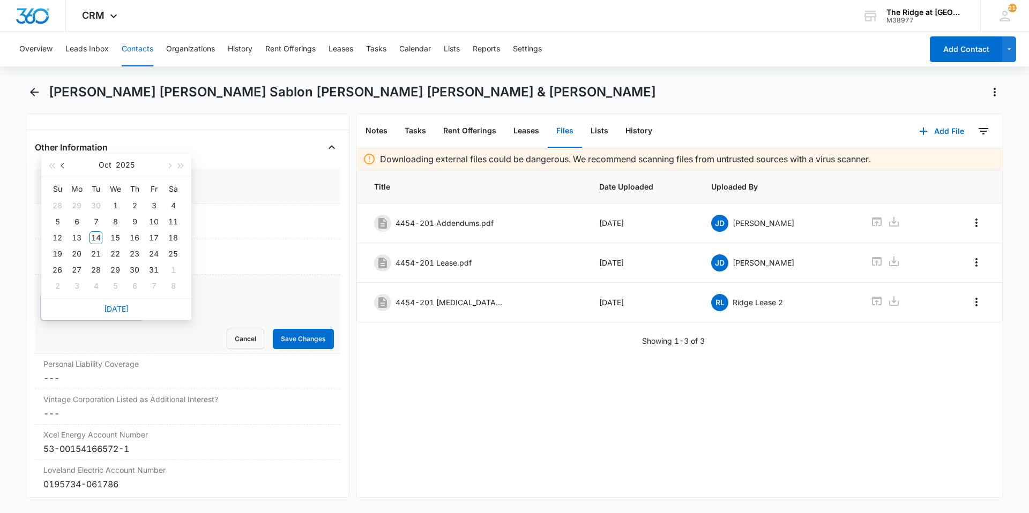
click at [60, 168] on button "button" at bounding box center [63, 164] width 12 height 21
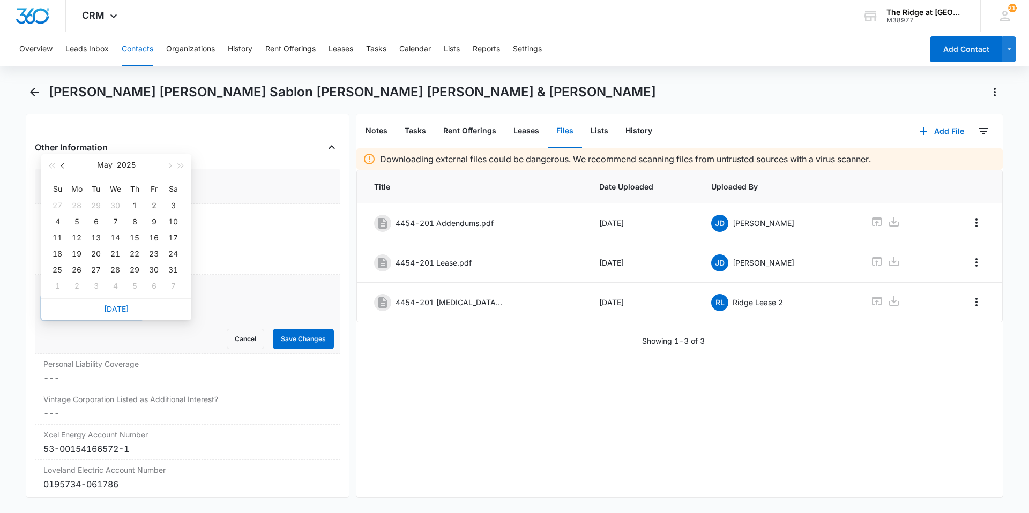
click at [60, 168] on button "button" at bounding box center [63, 164] width 12 height 21
click at [174, 170] on button "button" at bounding box center [169, 164] width 12 height 21
click at [181, 167] on span "button" at bounding box center [180, 165] width 5 height 5
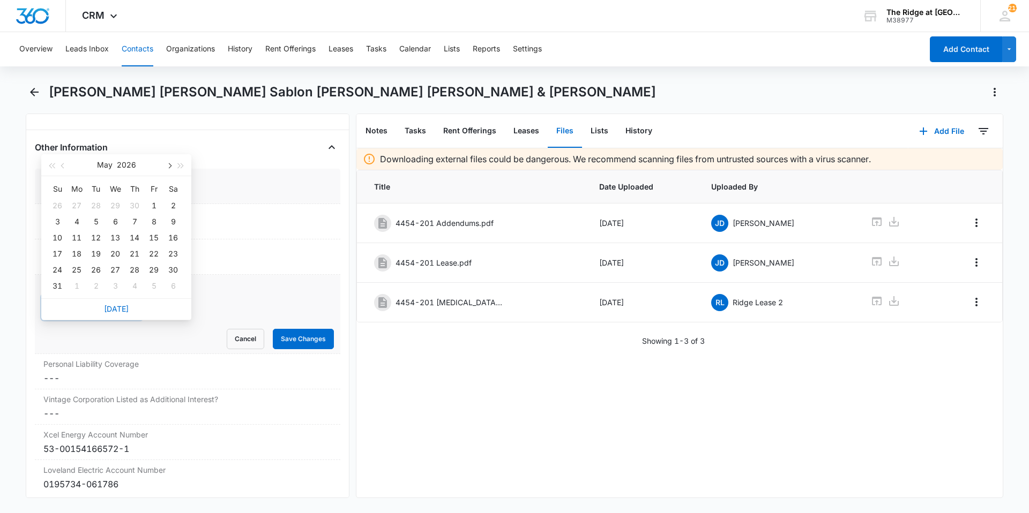
click at [167, 169] on button "button" at bounding box center [169, 164] width 12 height 21
type input "[DATE]"
click at [124, 252] on td "24" at bounding box center [115, 254] width 19 height 16
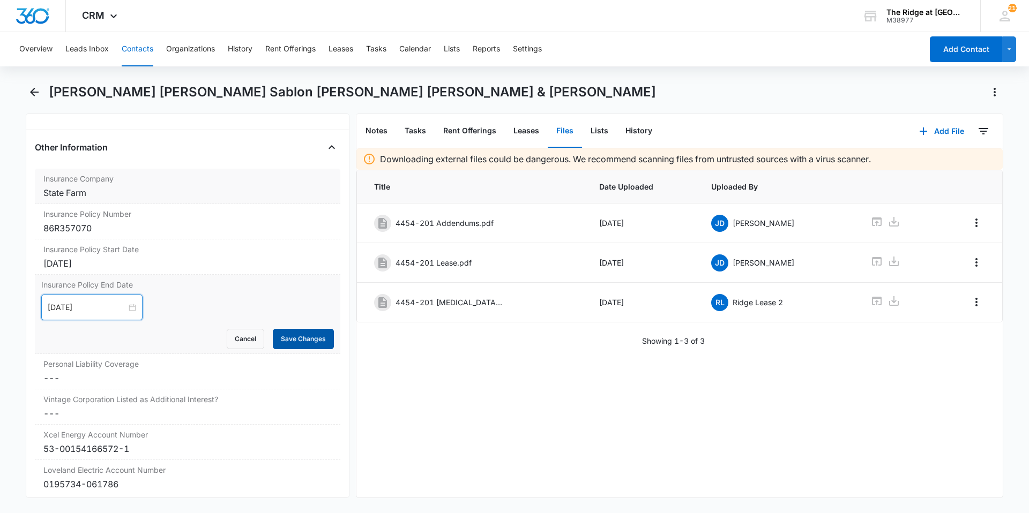
click at [288, 329] on button "Save Changes" at bounding box center [303, 339] width 61 height 20
click at [250, 358] on label "Personal Liability Coverage" at bounding box center [187, 363] width 288 height 11
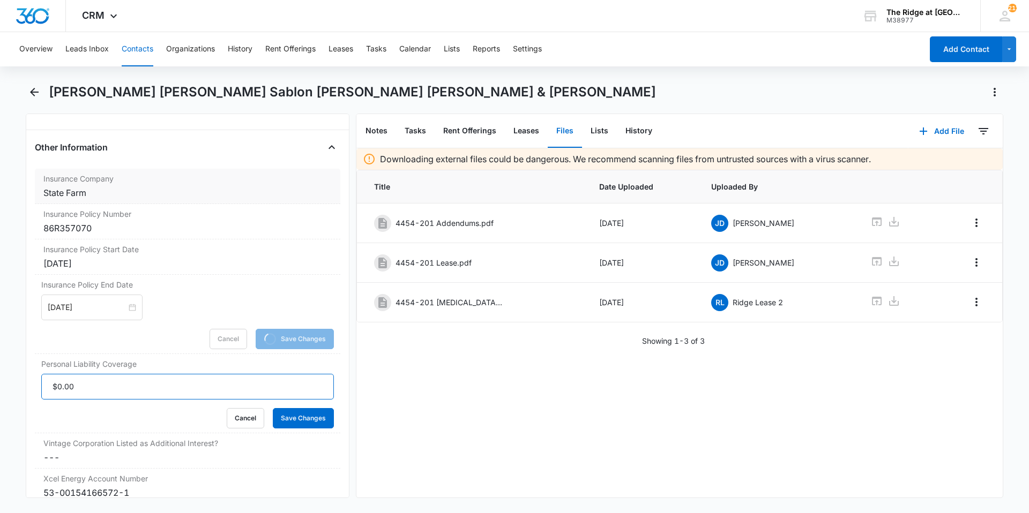
click at [178, 377] on input "Personal Liability Coverage" at bounding box center [187, 387] width 292 height 26
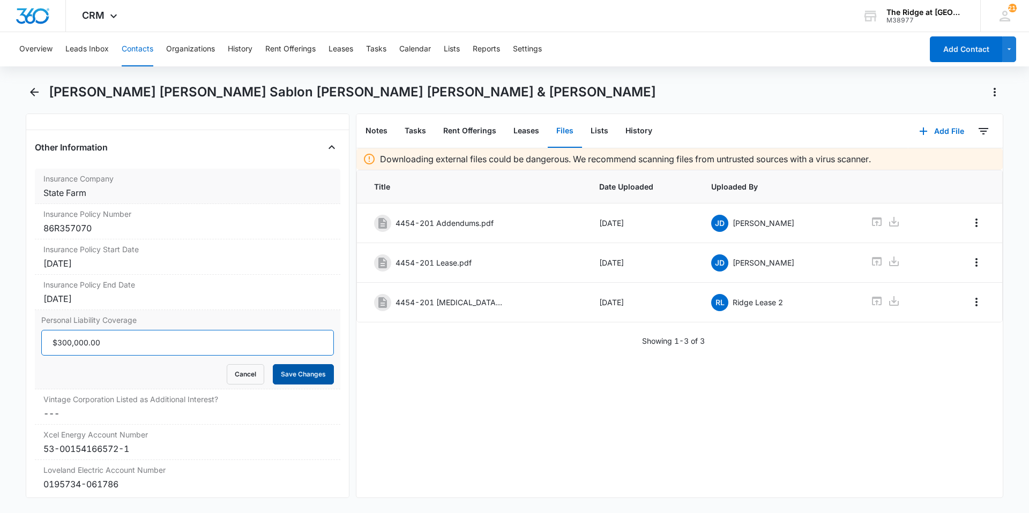
type input "$300,000.00"
click at [300, 364] on button "Save Changes" at bounding box center [303, 374] width 61 height 20
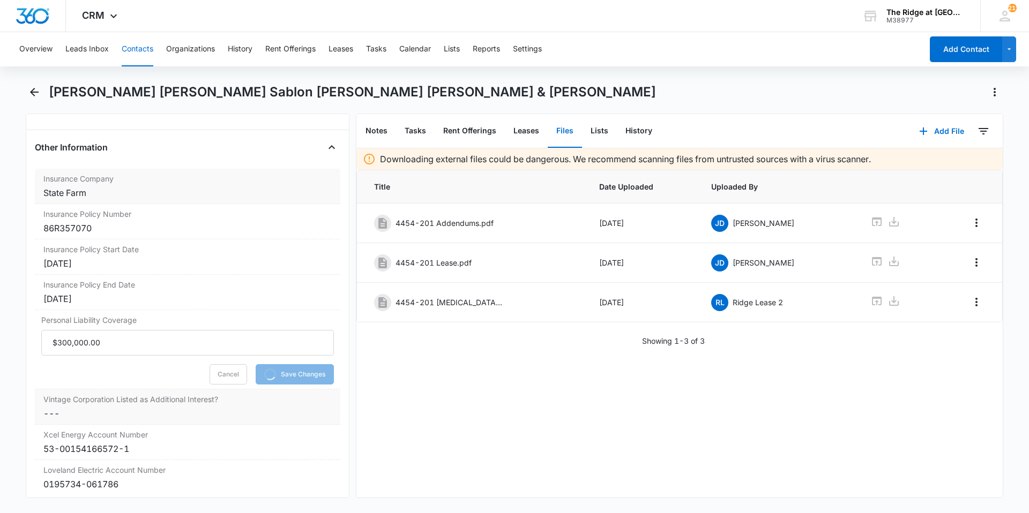
click at [276, 407] on dd "Cancel Save Changes ---" at bounding box center [187, 413] width 288 height 13
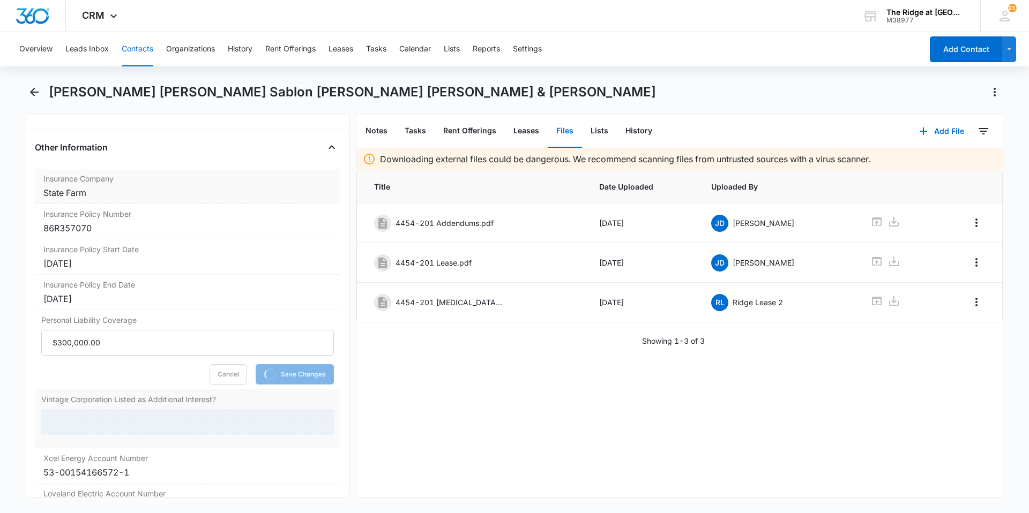
click at [79, 409] on div at bounding box center [187, 422] width 292 height 26
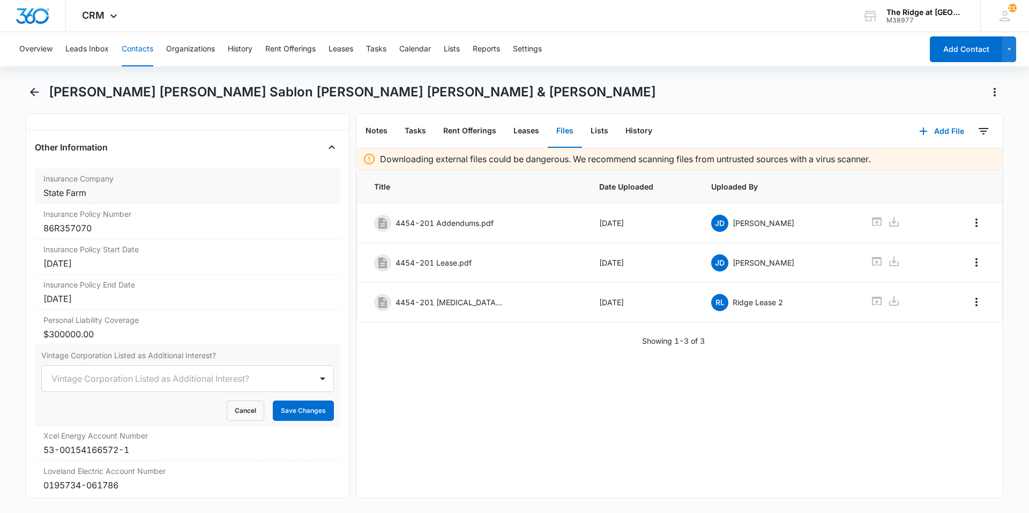
click at [89, 378] on form "Vintage Corporation Listed as Additional Interest? Cancel Save Changes" at bounding box center [187, 393] width 292 height 56
click at [91, 371] on div at bounding box center [174, 378] width 246 height 15
click at [77, 411] on div "Yes" at bounding box center [186, 416] width 265 height 11
click at [323, 401] on button "Save Changes" at bounding box center [303, 411] width 61 height 20
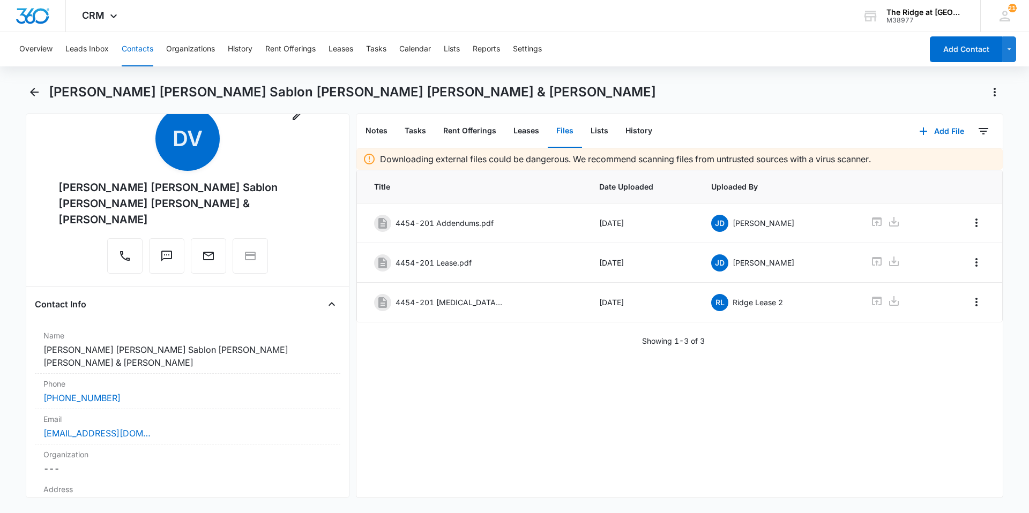
scroll to position [0, 0]
